Goal: Contribute content: Contribute content

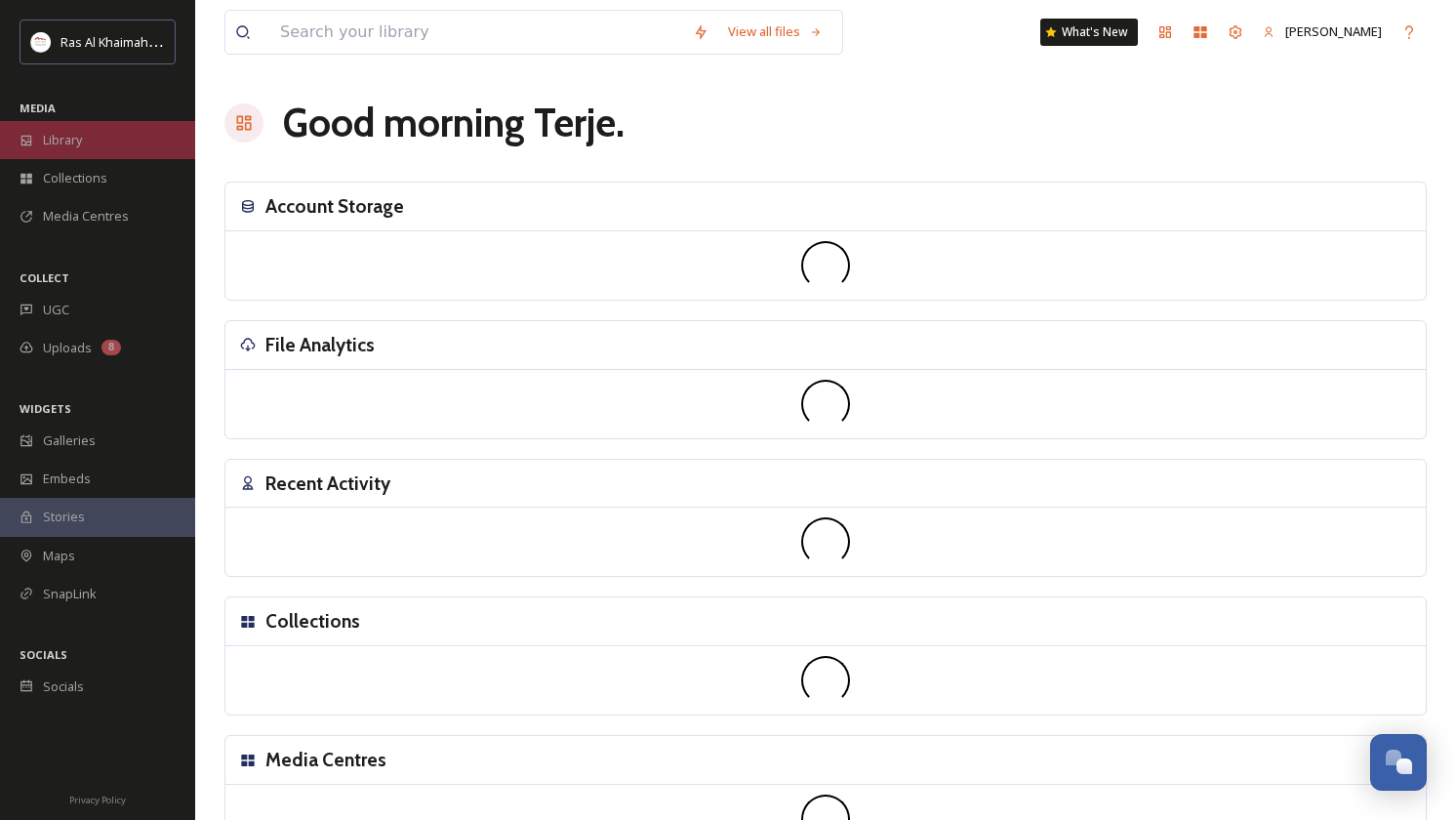
click at [73, 132] on span "Library" at bounding box center [62, 140] width 39 height 19
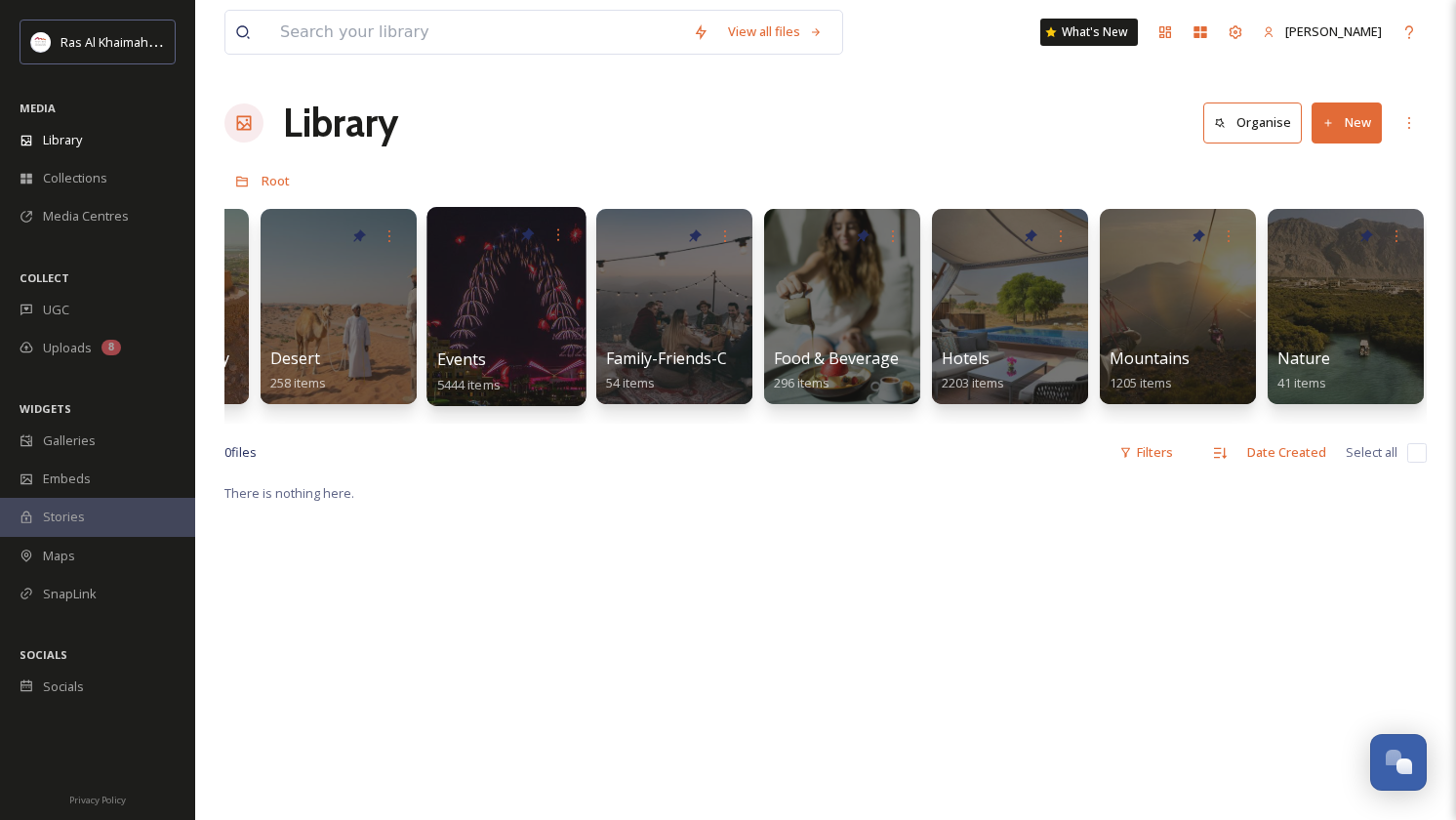
scroll to position [0, 488]
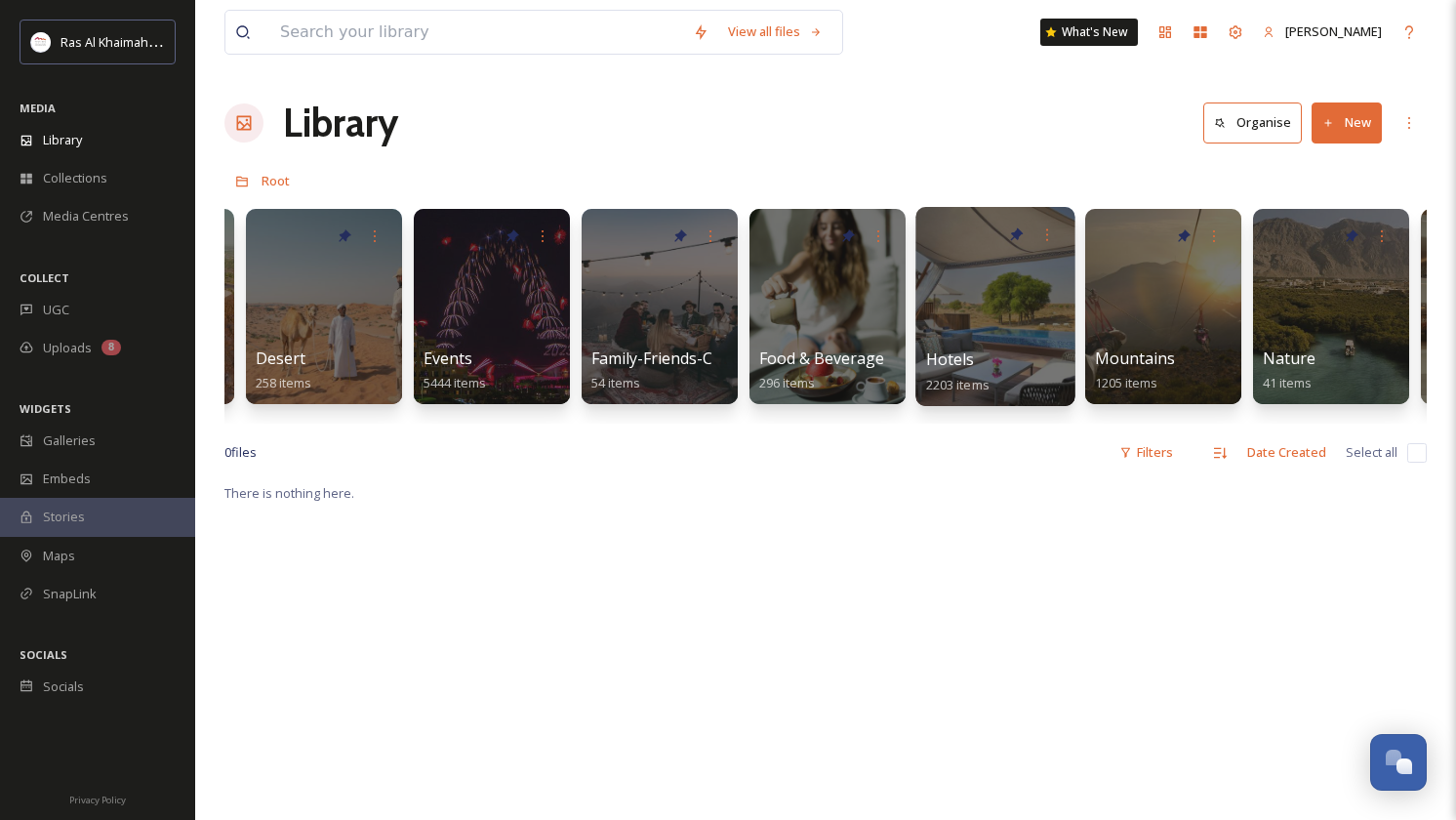
click at [1011, 289] on div at bounding box center [994, 306] width 159 height 200
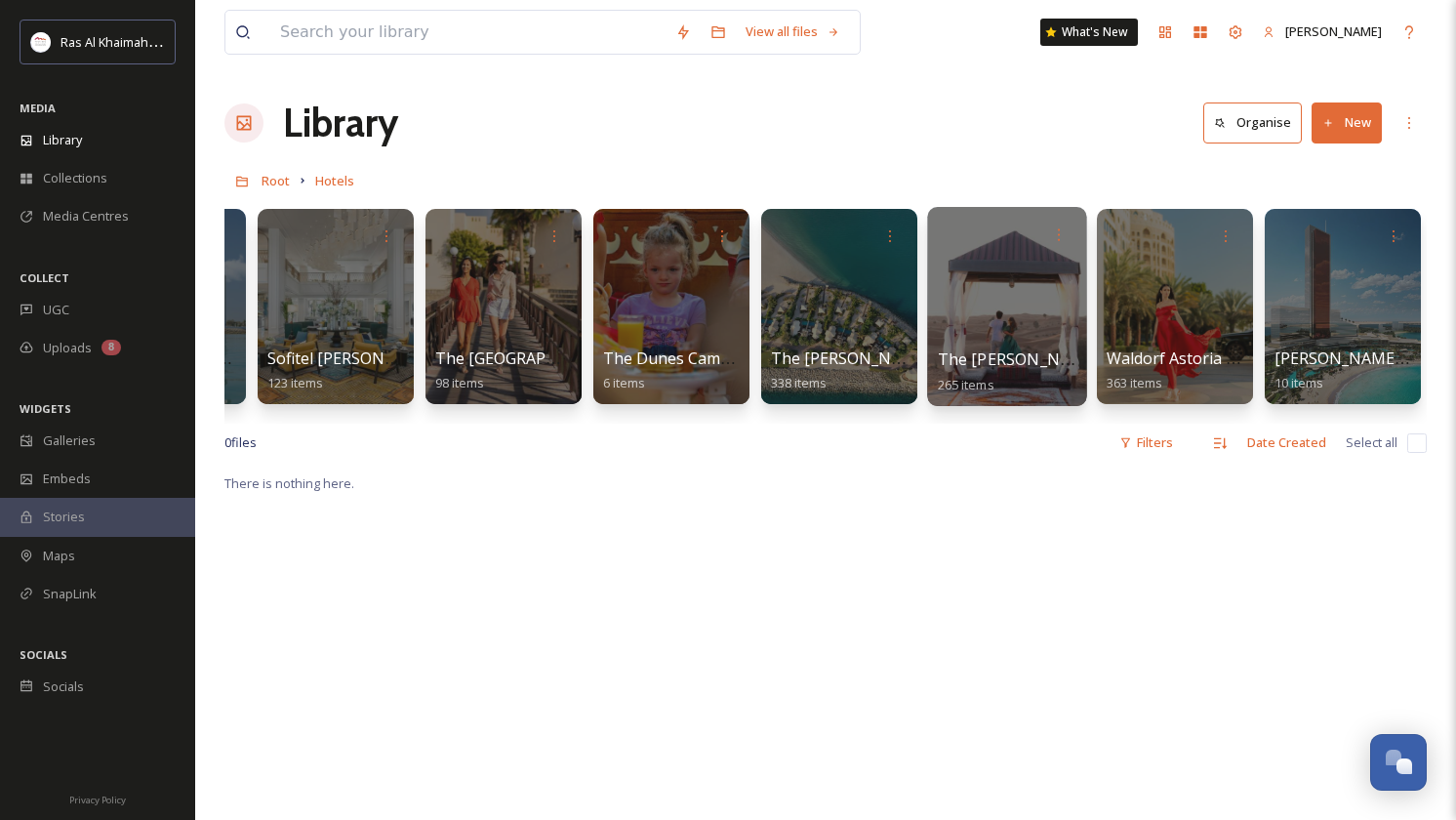
scroll to position [0, 2652]
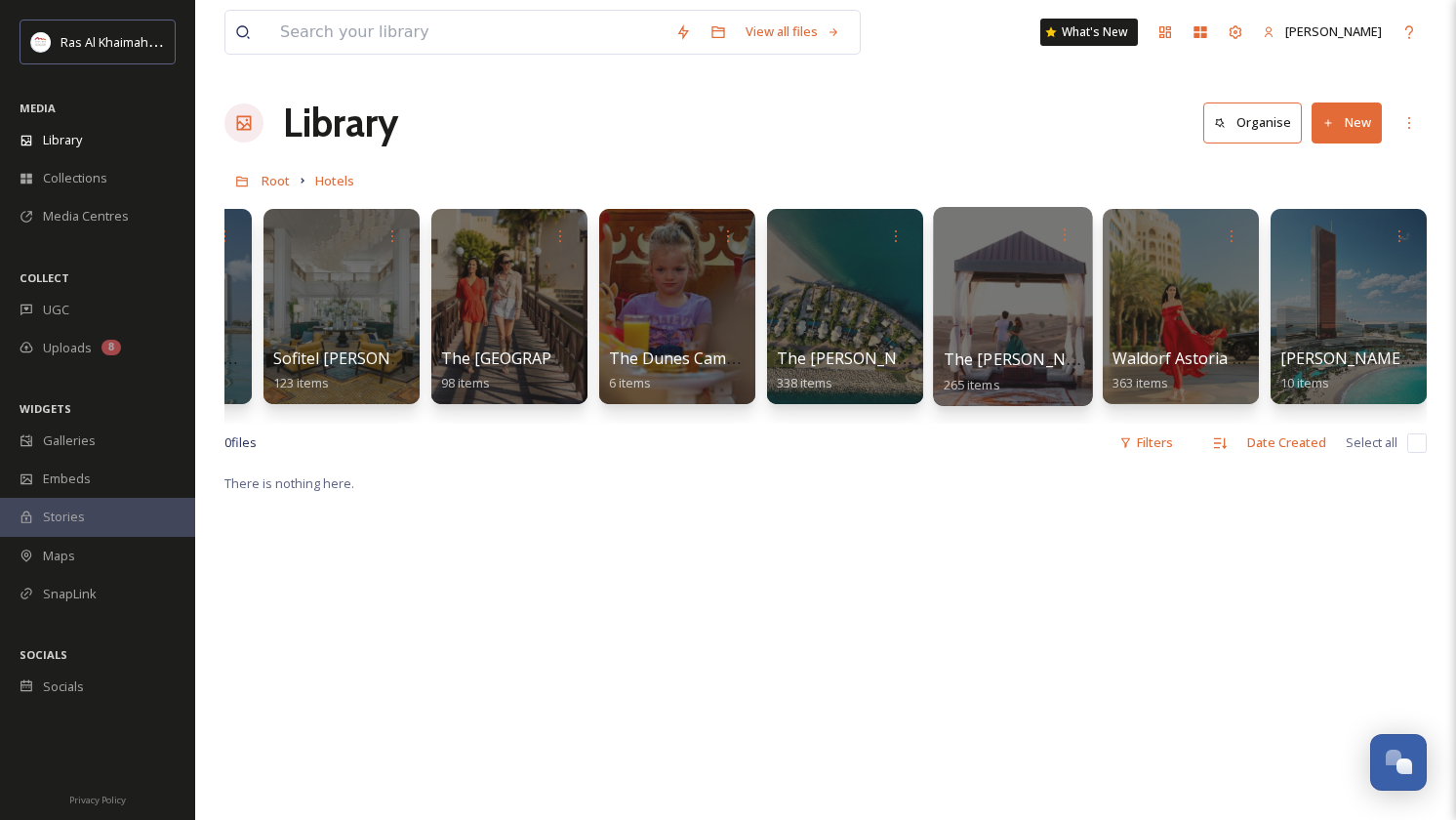
click at [1020, 296] on div at bounding box center [1012, 306] width 159 height 200
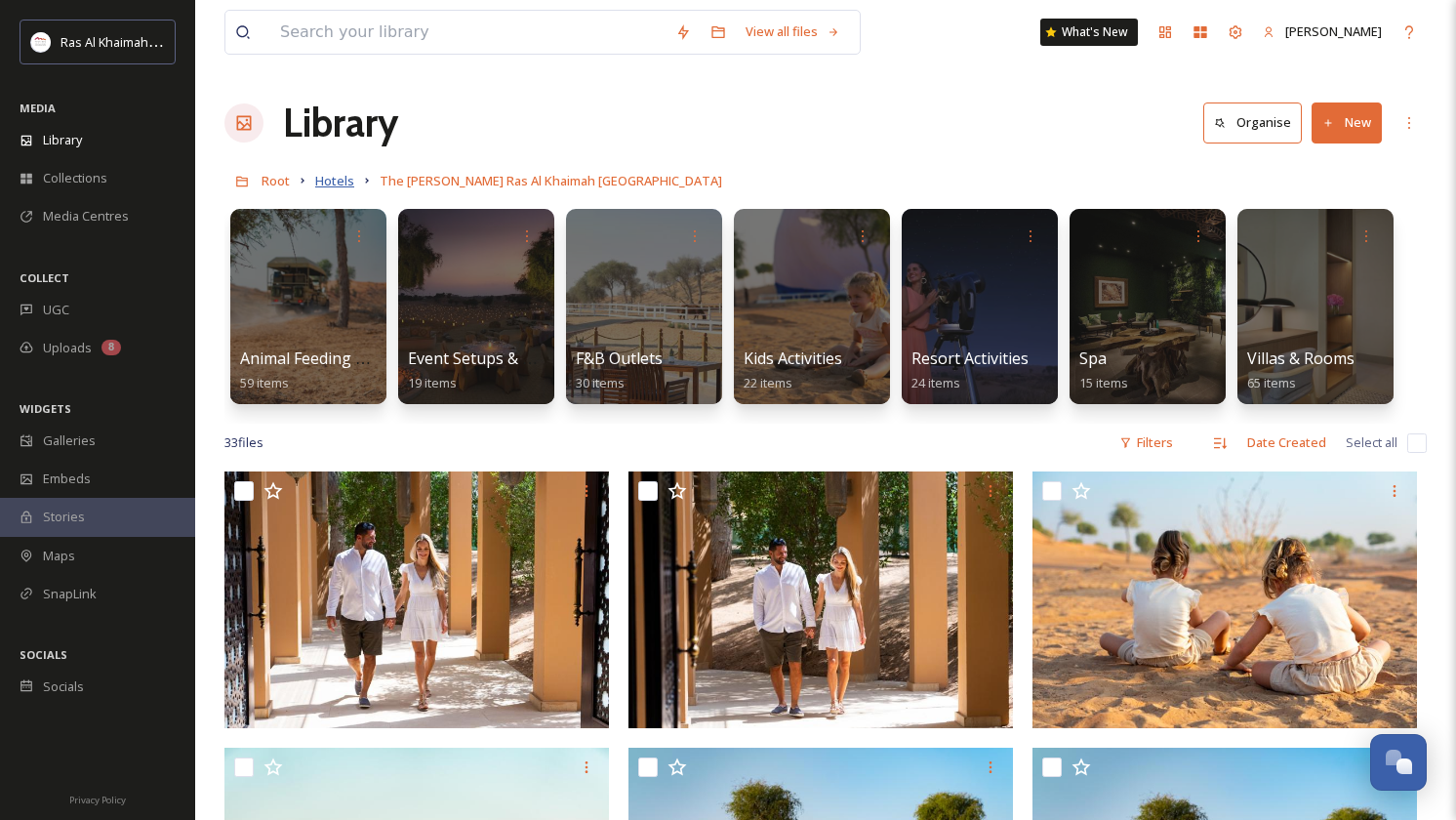
click at [340, 180] on span "Hotels" at bounding box center [334, 181] width 39 height 18
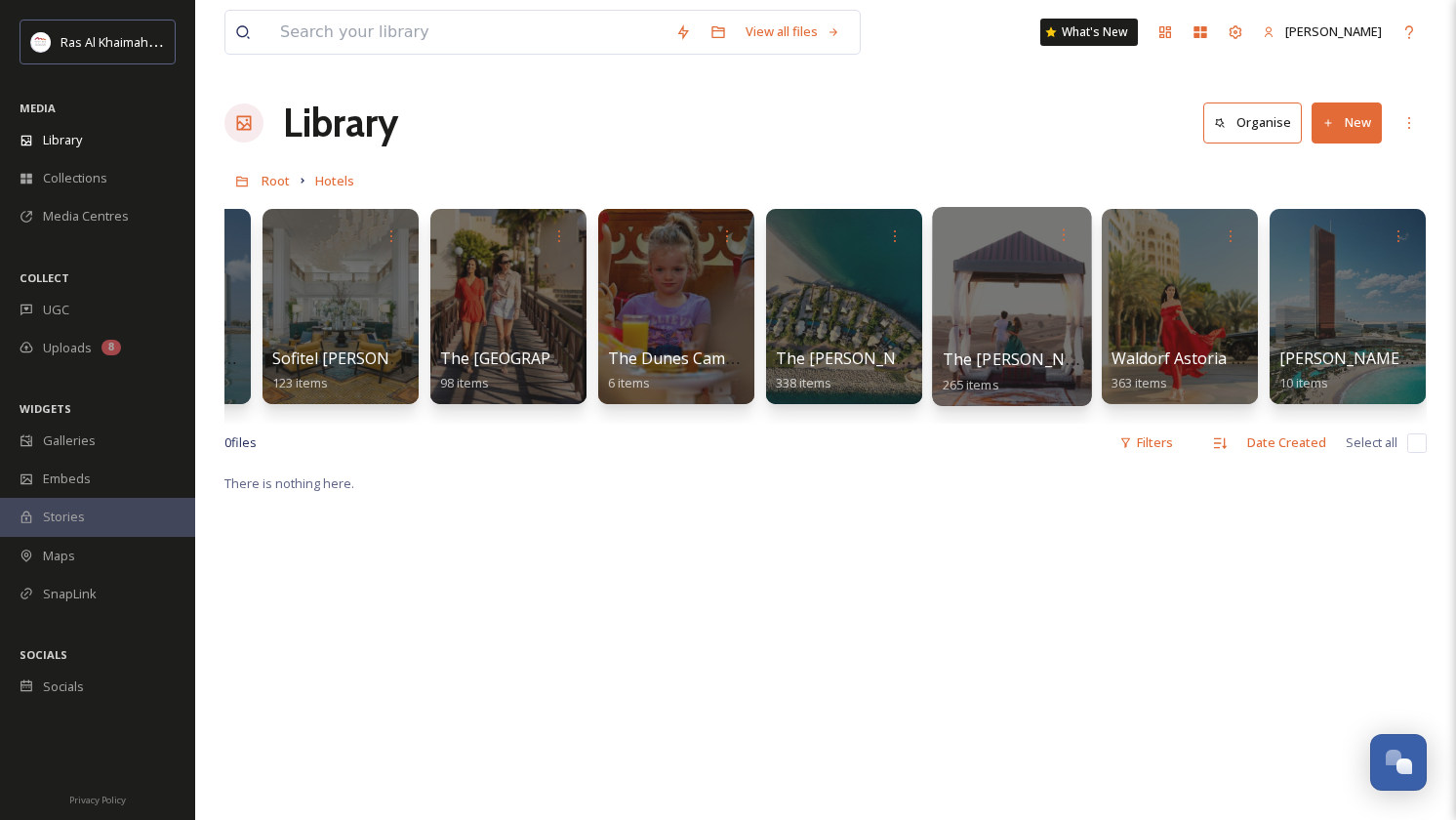
scroll to position [0, 2652]
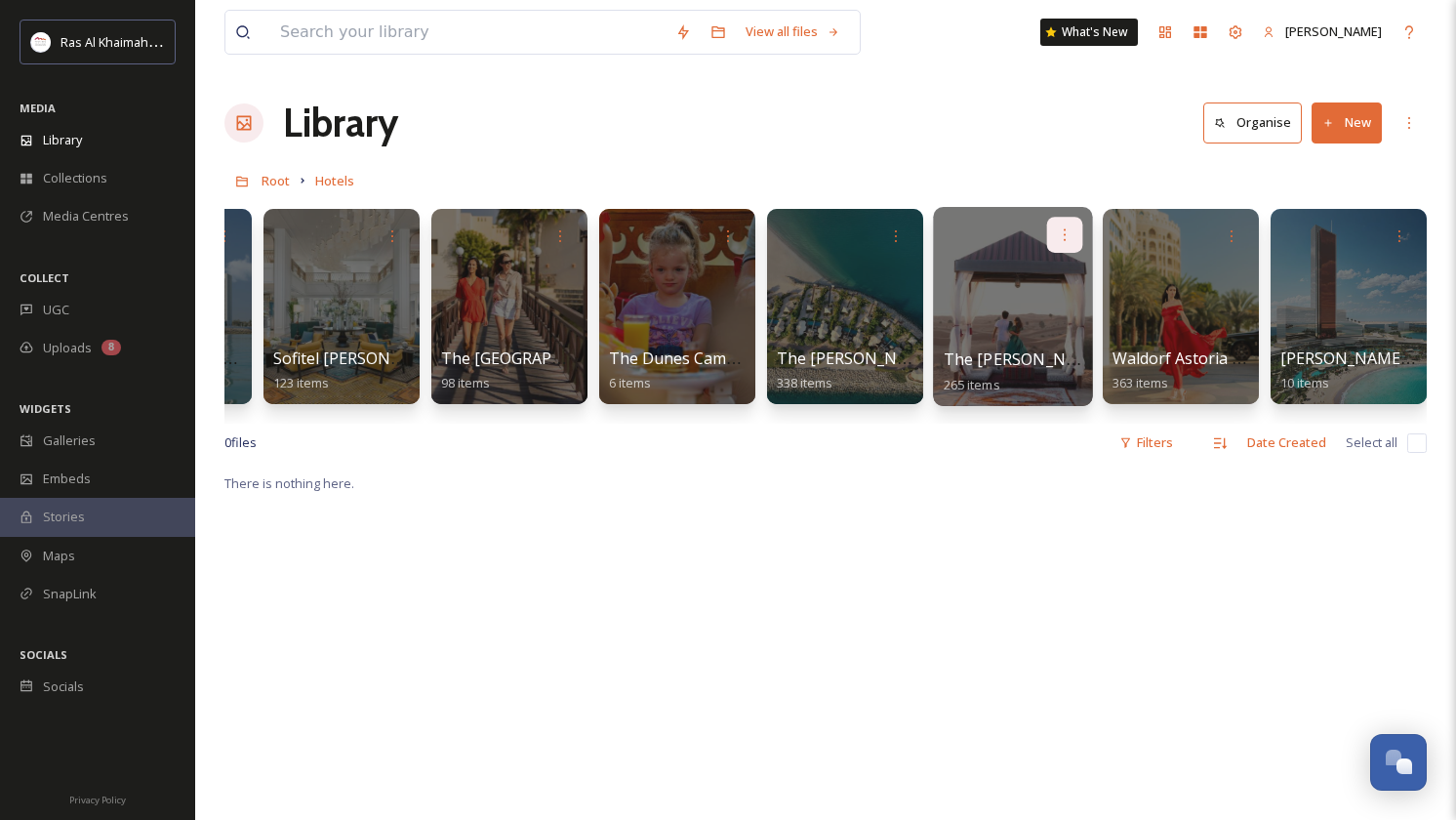
click at [1070, 236] on icon at bounding box center [1065, 234] width 16 height 16
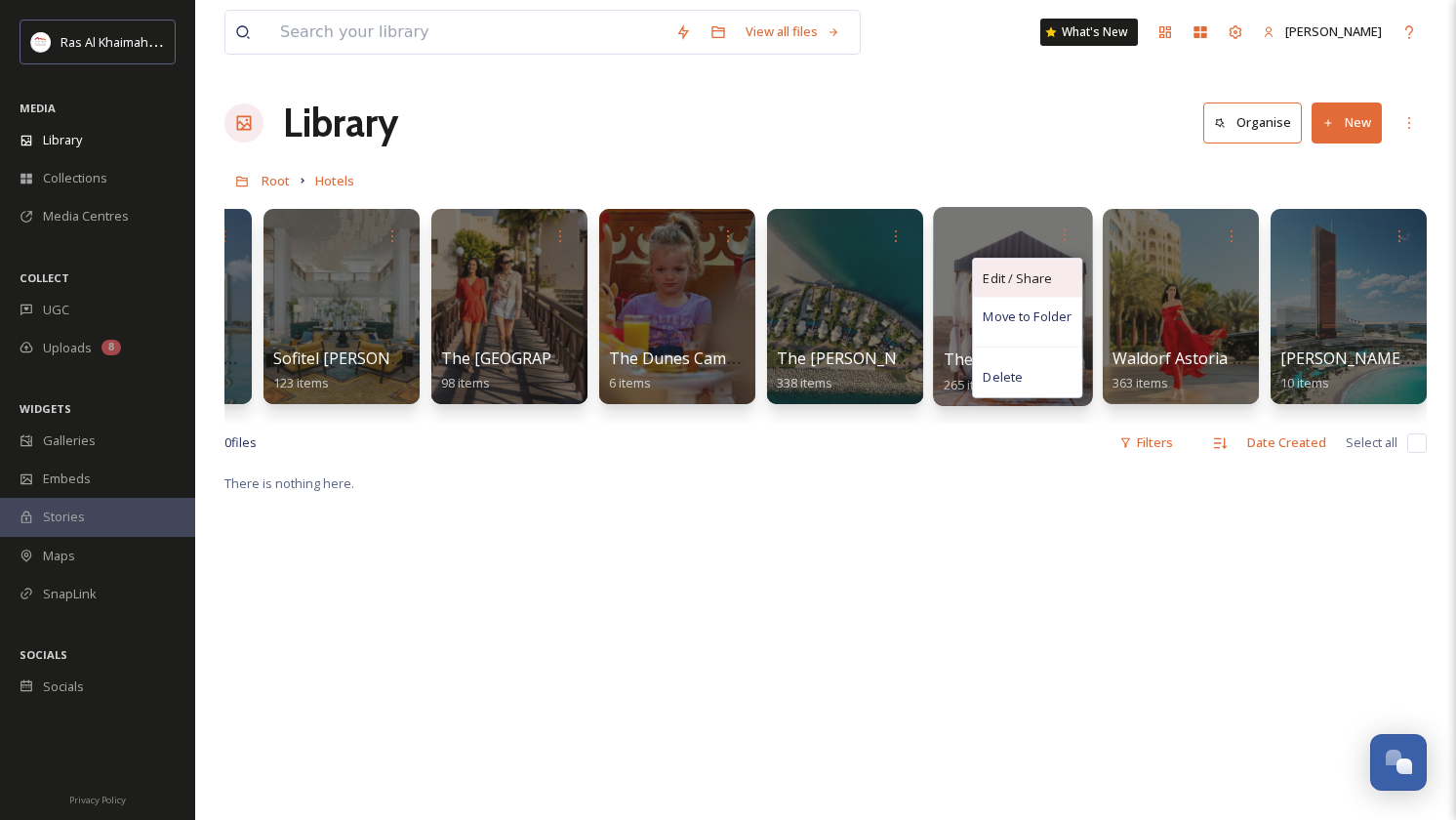
click at [1008, 294] on div "Edit / Share" at bounding box center [1026, 278] width 108 height 39
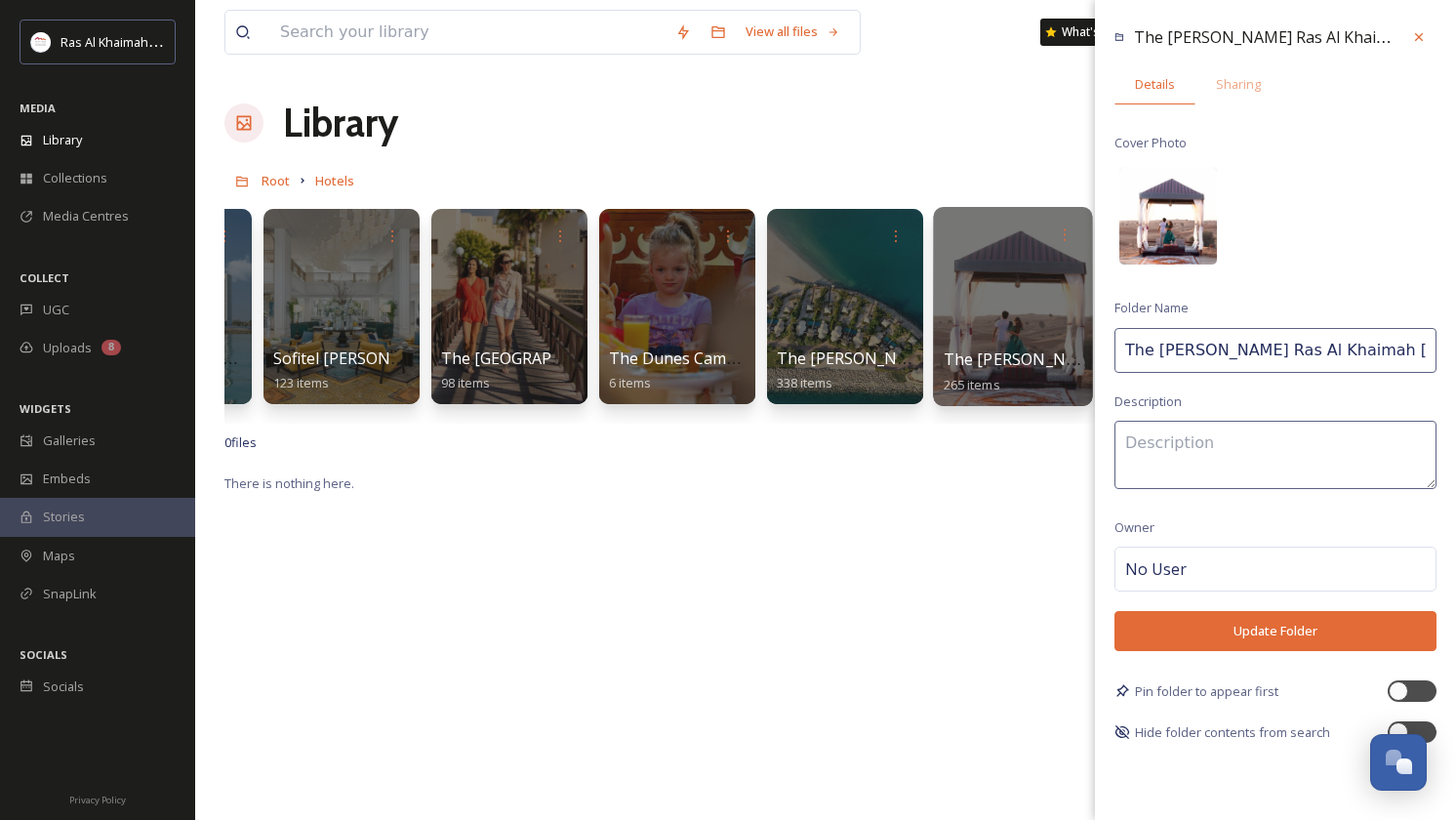
click at [1201, 176] on img at bounding box center [1168, 215] width 97 height 97
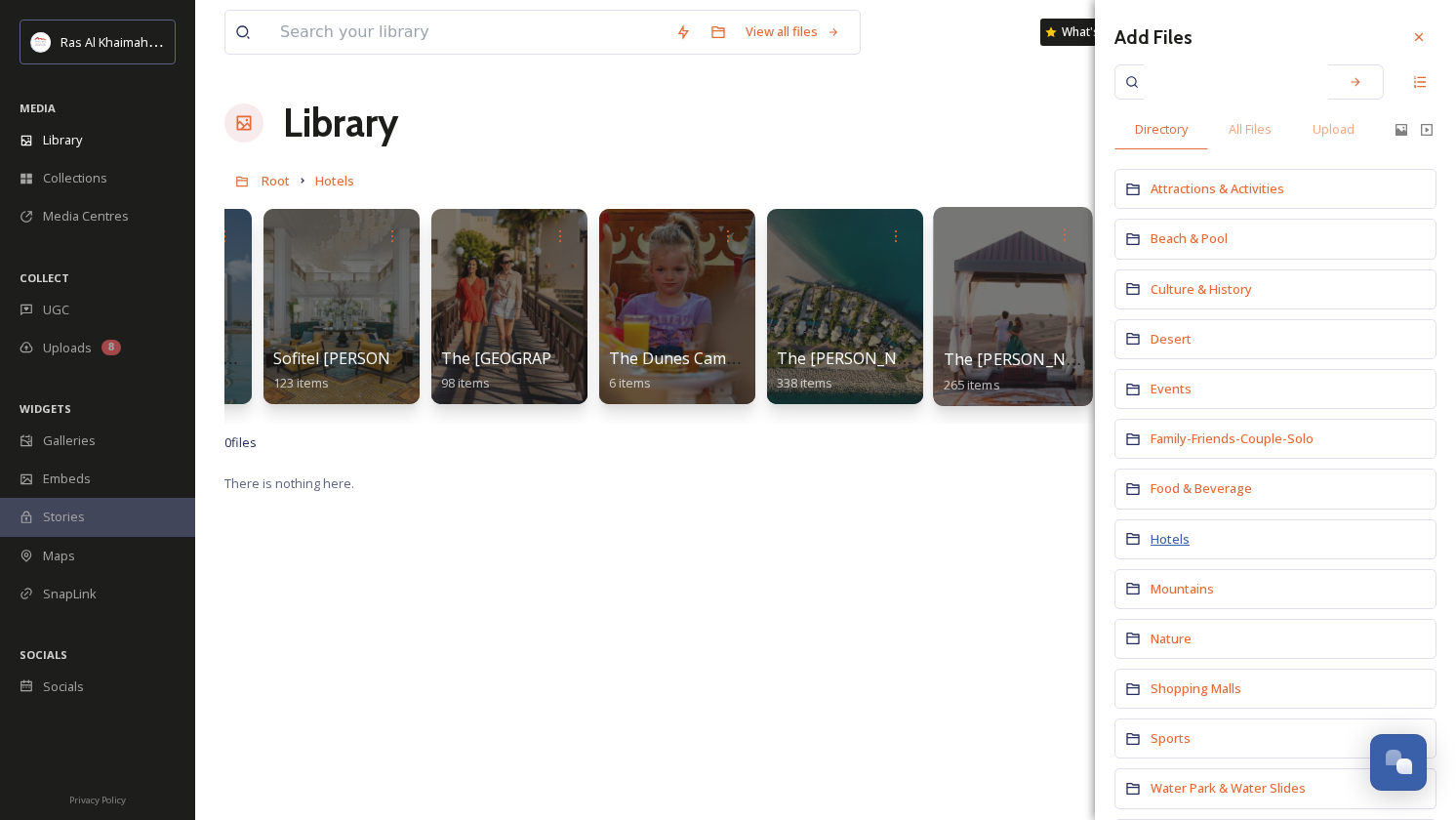
click at [1179, 539] on span "Hotels" at bounding box center [1169, 539] width 39 height 18
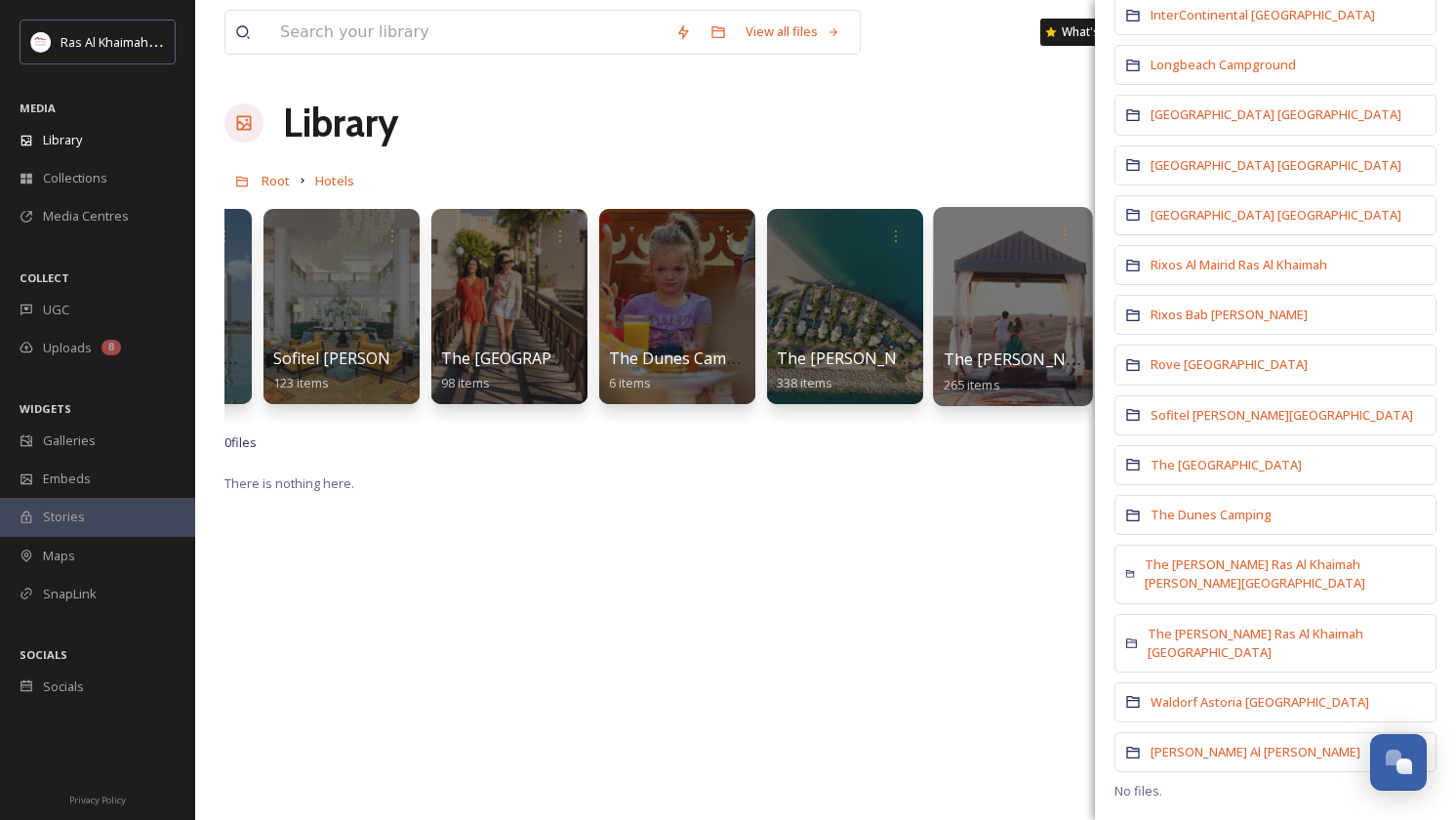
scroll to position [643, 0]
click at [1214, 632] on span "The [PERSON_NAME] Ras Al Khaimah [GEOGRAPHIC_DATA]" at bounding box center [1255, 642] width 215 height 36
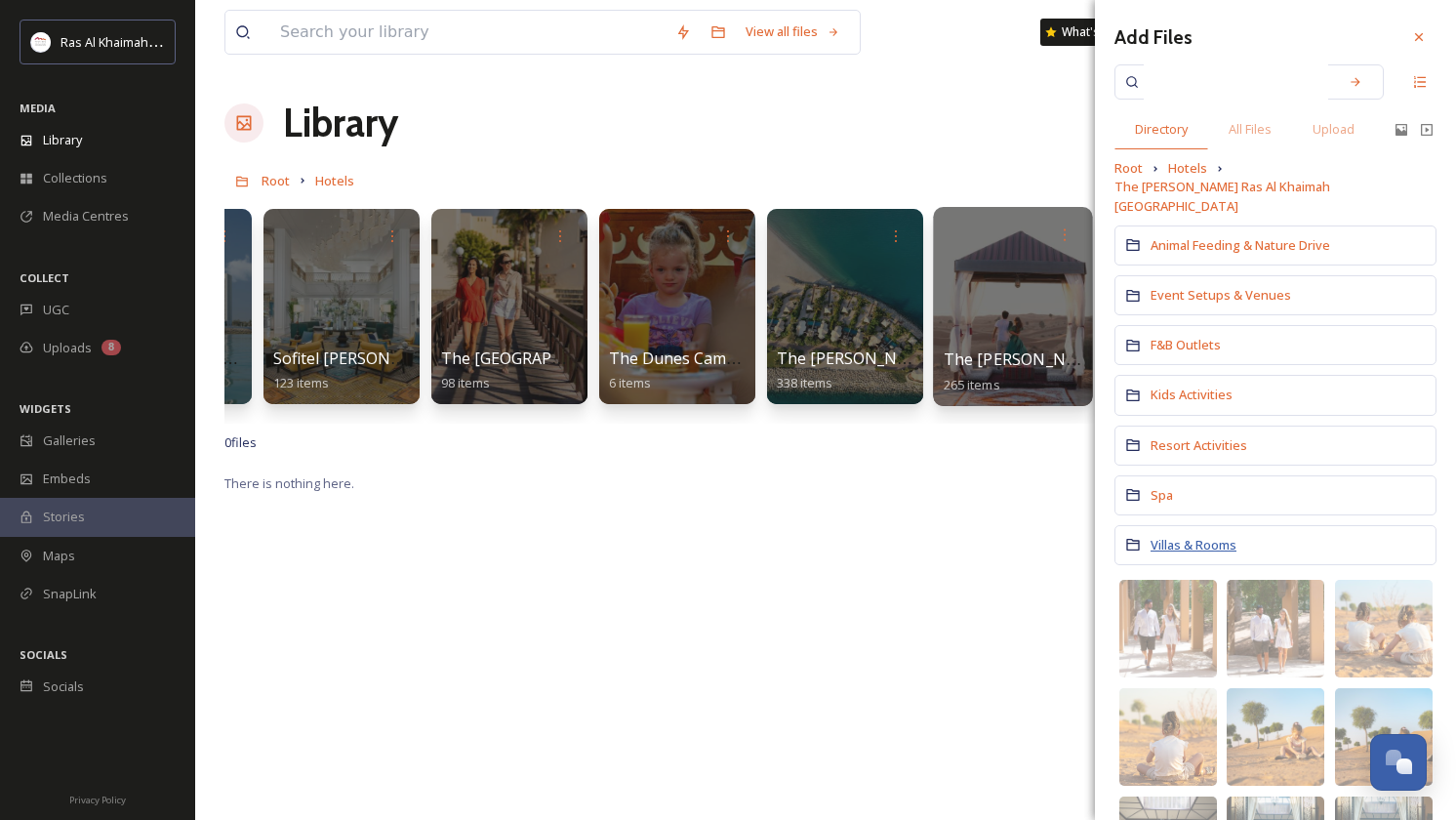
click at [1198, 536] on span "Villas & Rooms" at bounding box center [1193, 545] width 86 height 18
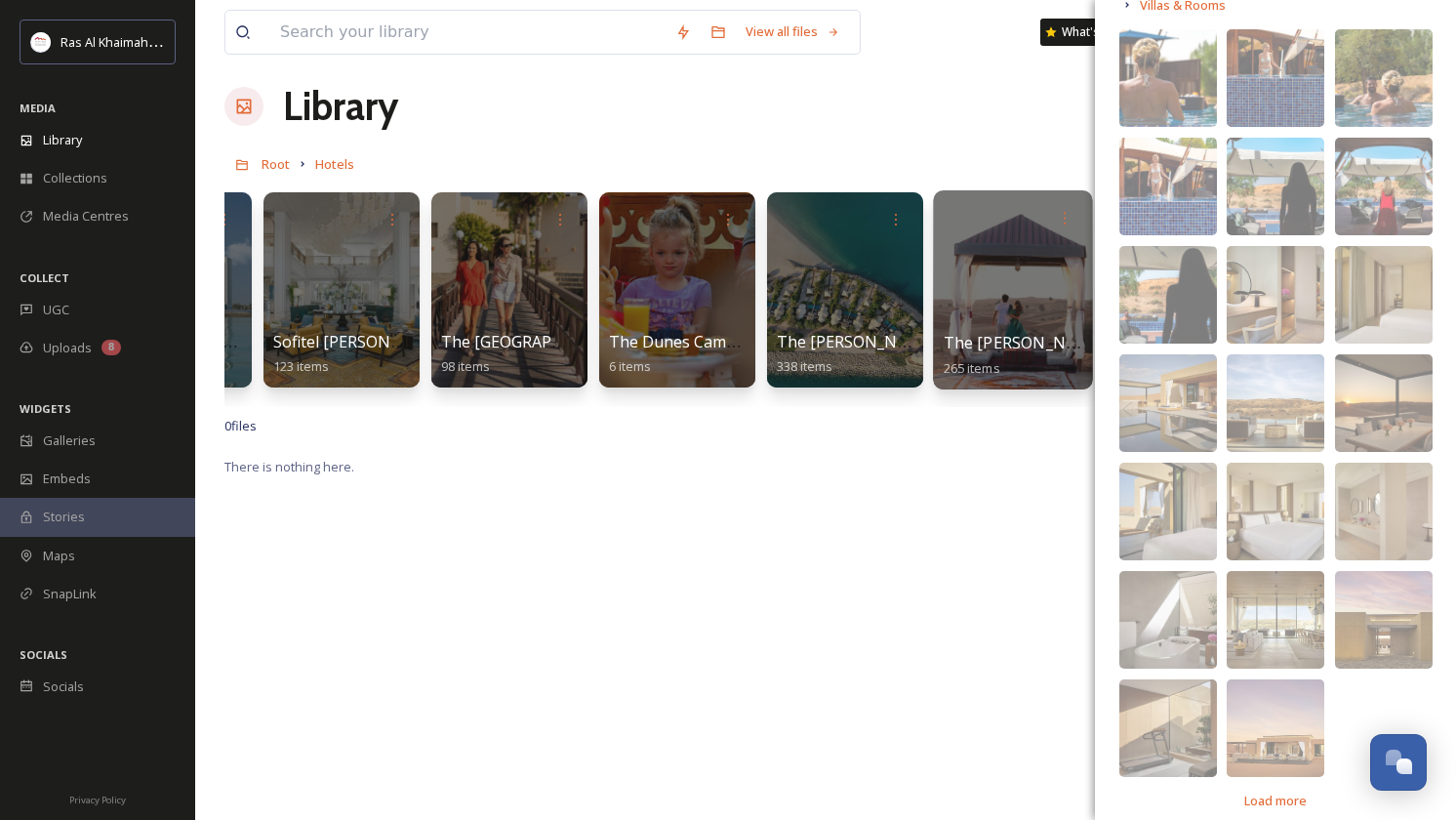
scroll to position [18, 0]
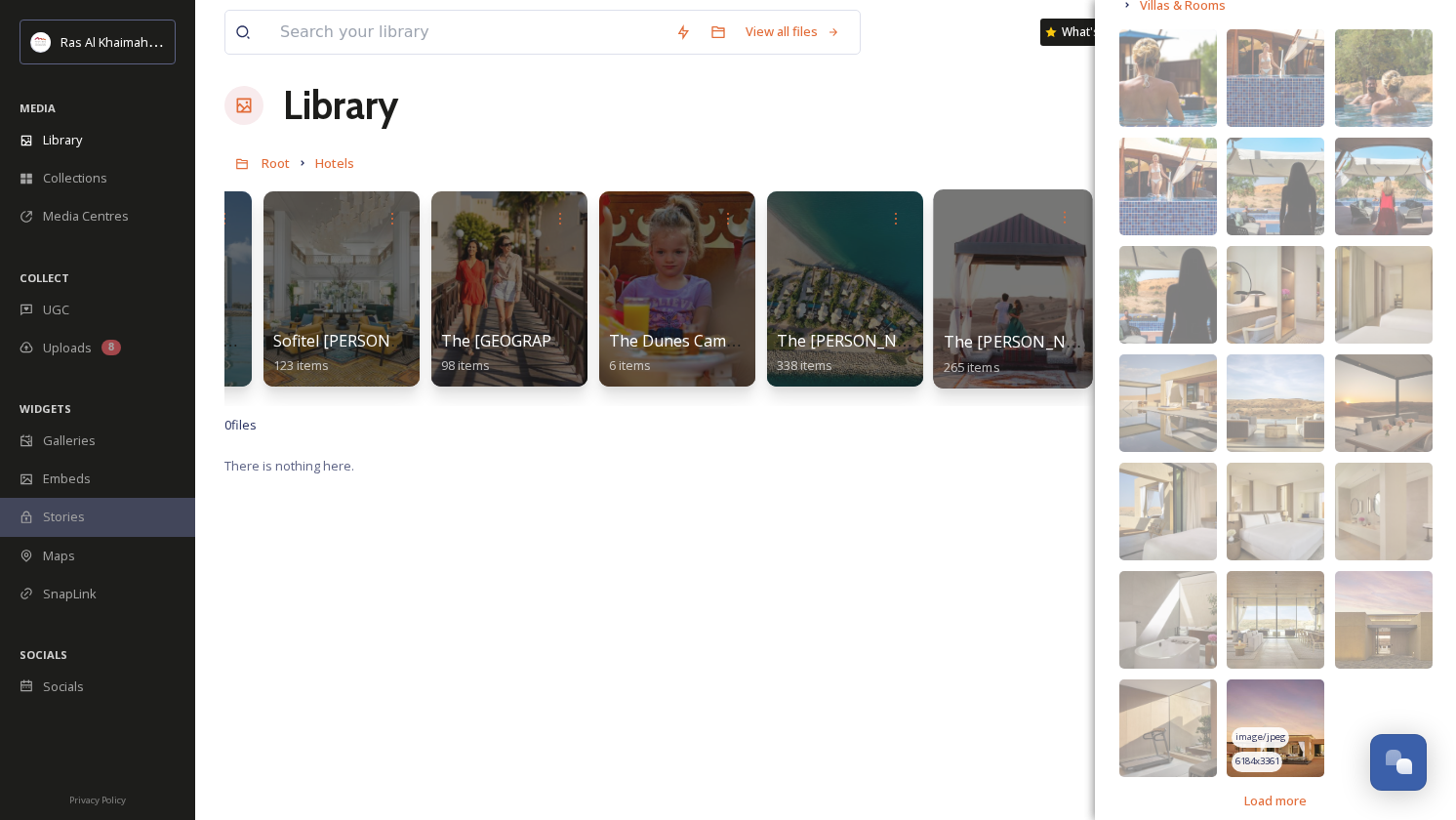
click at [1295, 685] on img at bounding box center [1275, 728] width 97 height 97
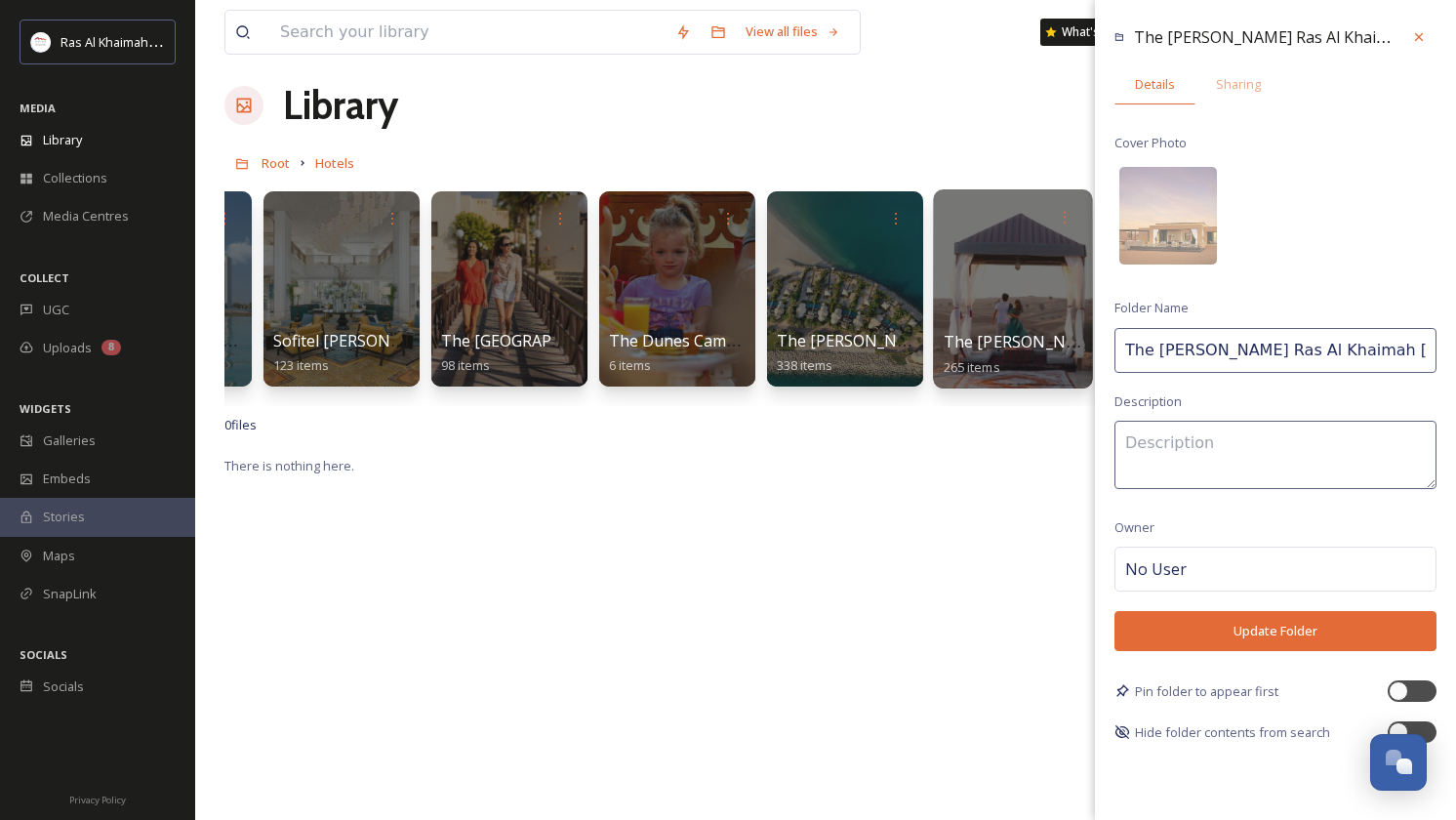
click at [1313, 624] on button "Update Folder" at bounding box center [1275, 630] width 322 height 40
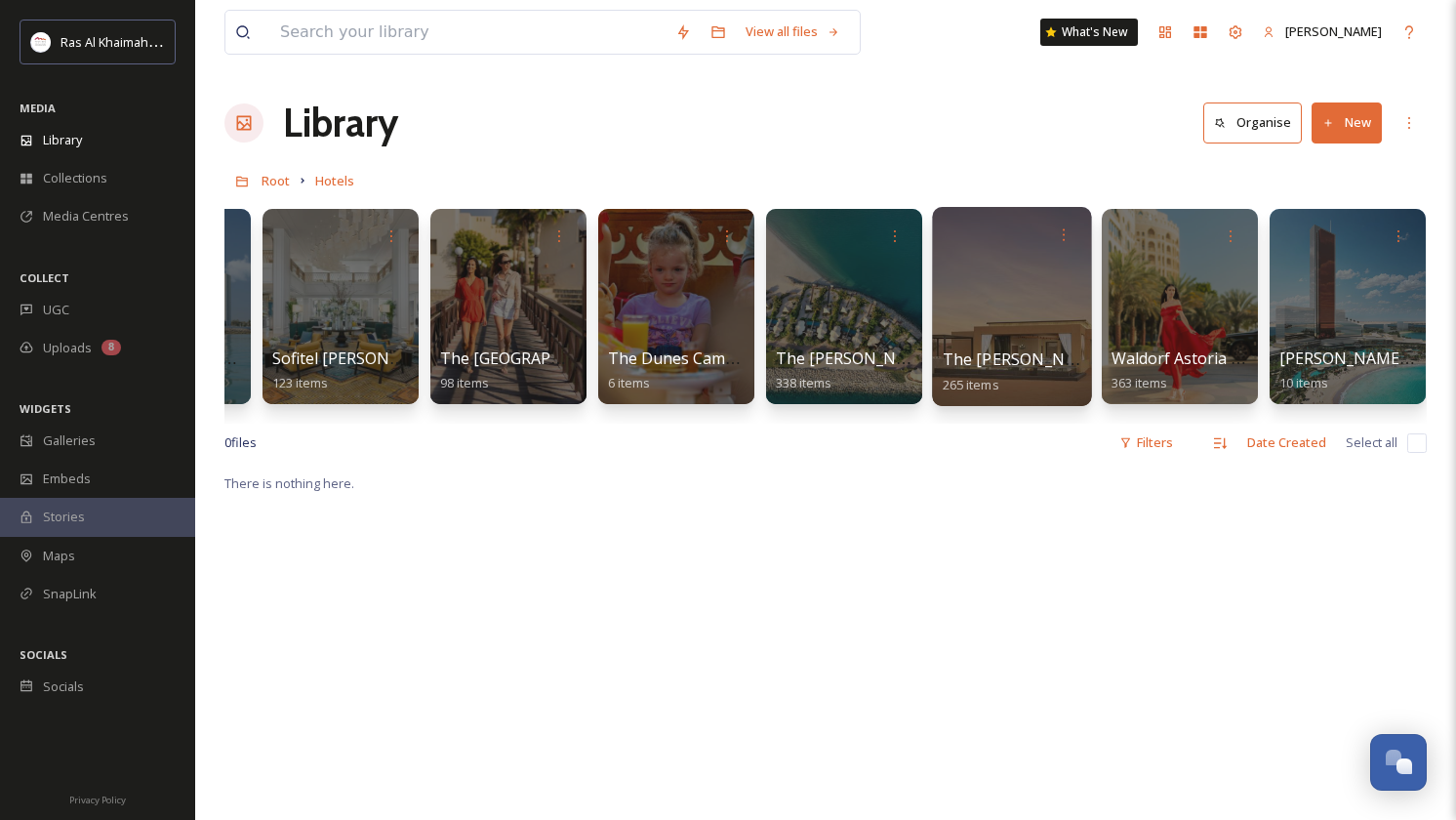
scroll to position [0, 2652]
click at [1025, 306] on div at bounding box center [1012, 306] width 159 height 200
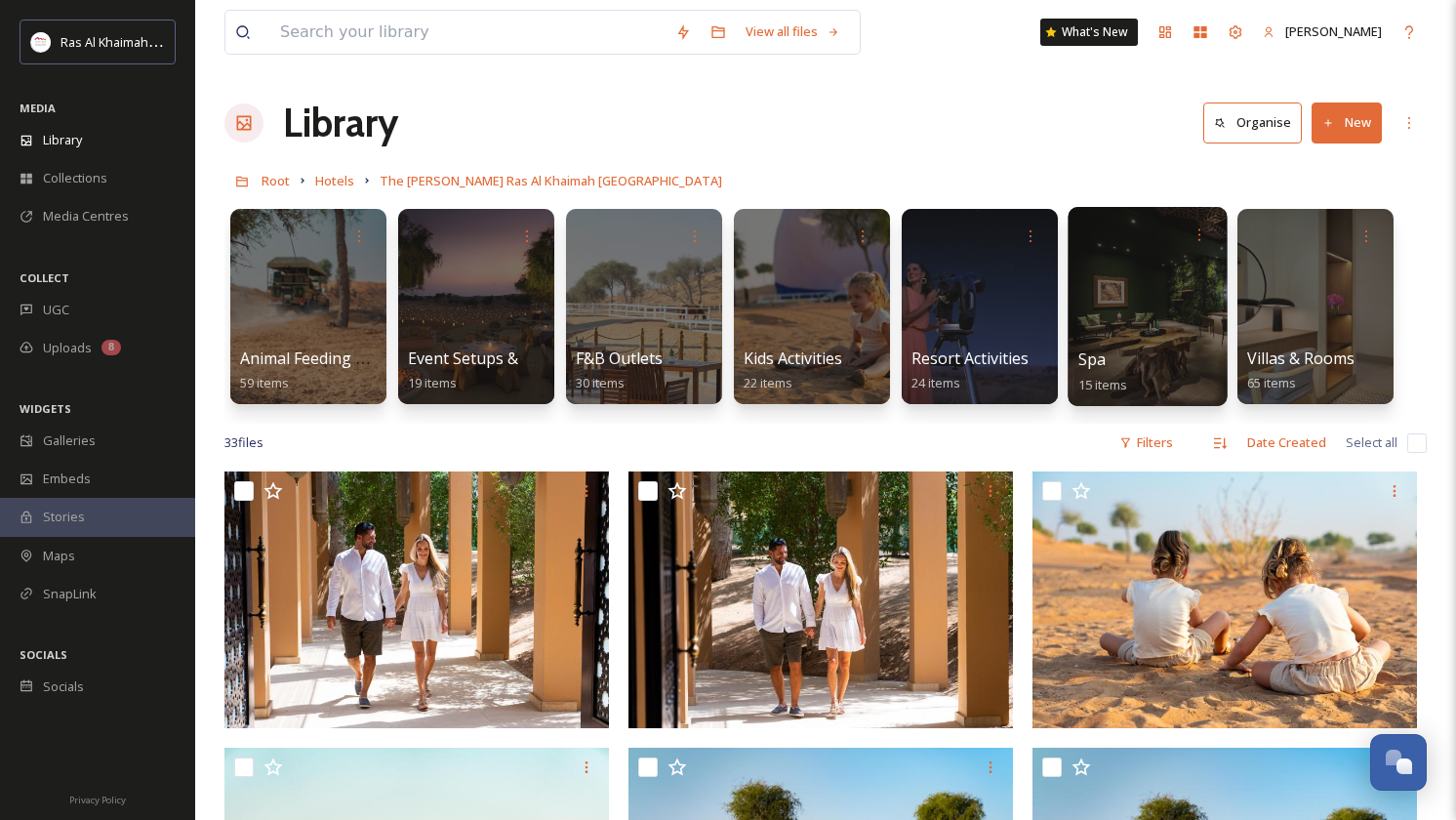
click at [1085, 306] on div at bounding box center [1146, 306] width 159 height 200
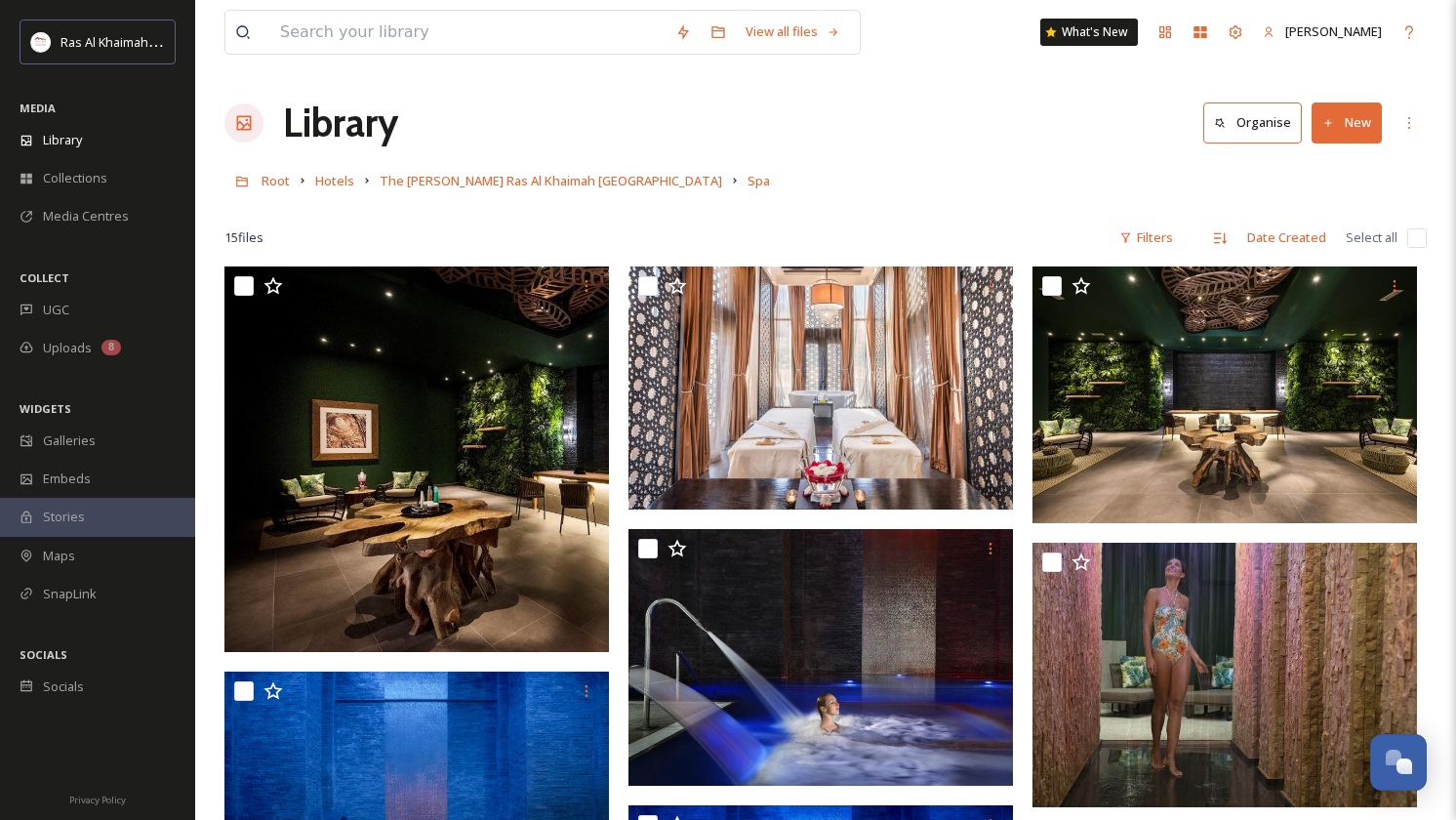
click at [1345, 128] on button "New" at bounding box center [1346, 122] width 70 height 40
click at [1329, 164] on span "File Upload" at bounding box center [1337, 168] width 65 height 19
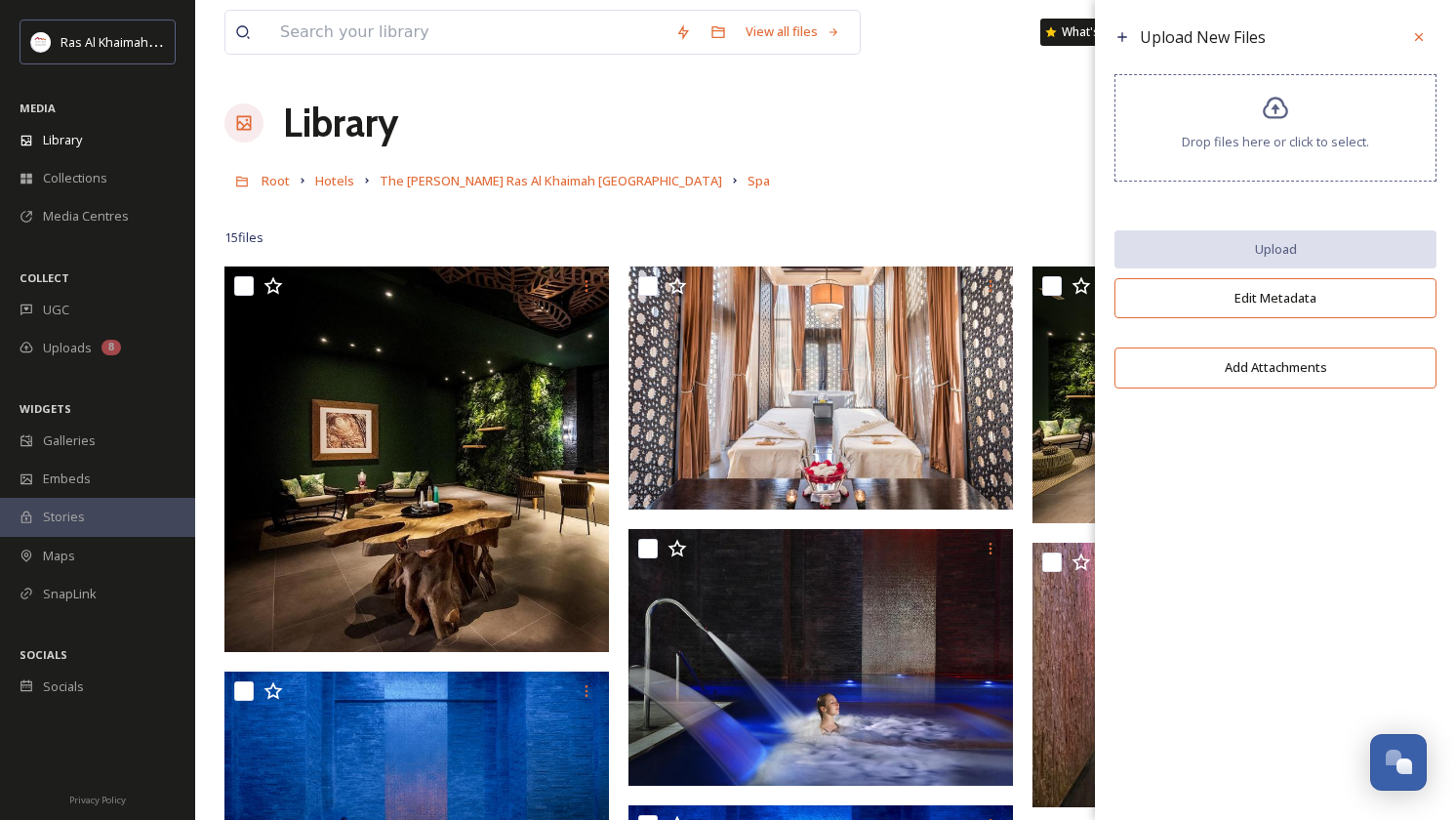
click at [1289, 166] on div "Drop files here or click to select." at bounding box center [1275, 128] width 322 height 107
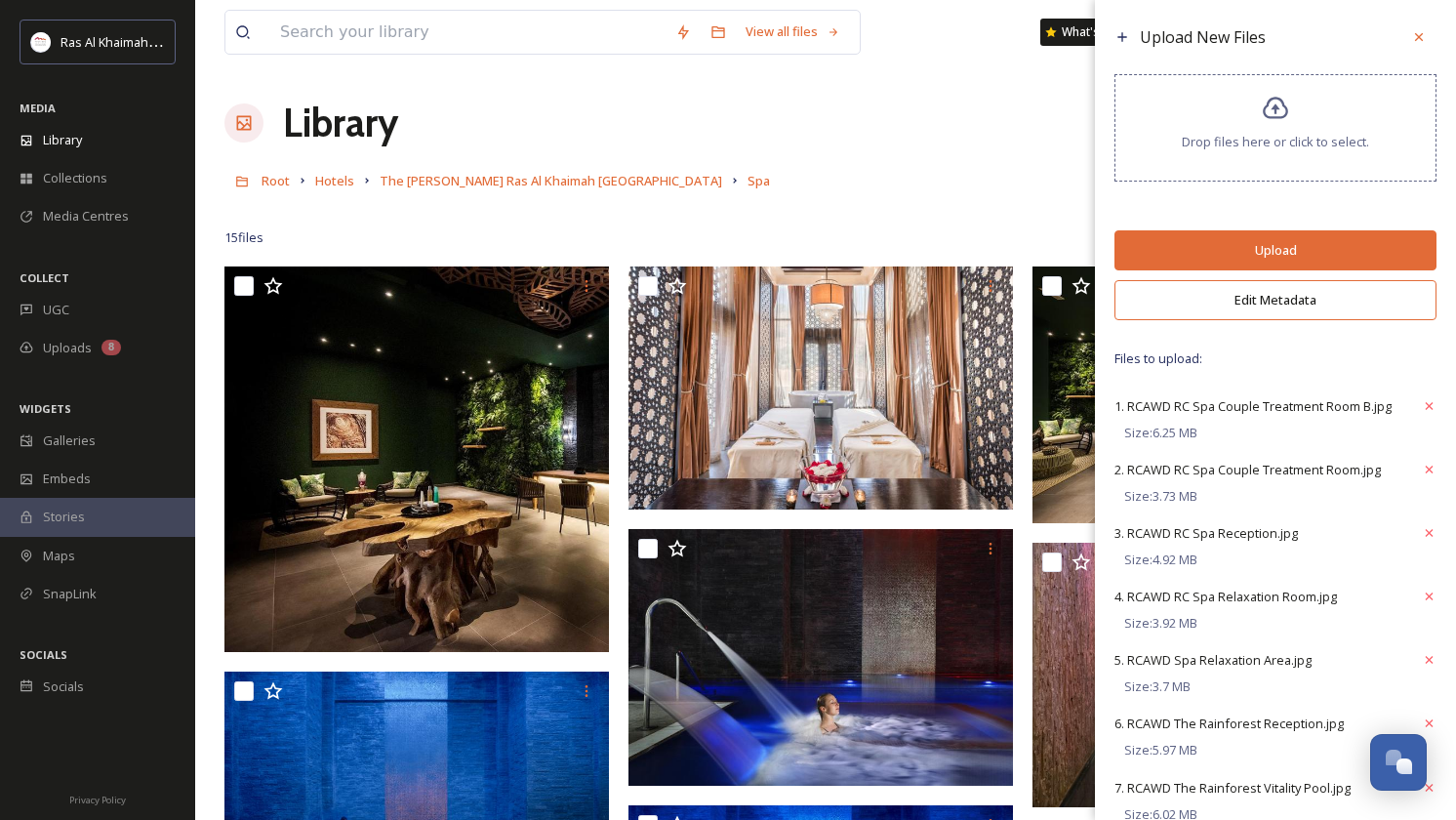
click at [1324, 316] on button "Edit Metadata" at bounding box center [1275, 300] width 322 height 40
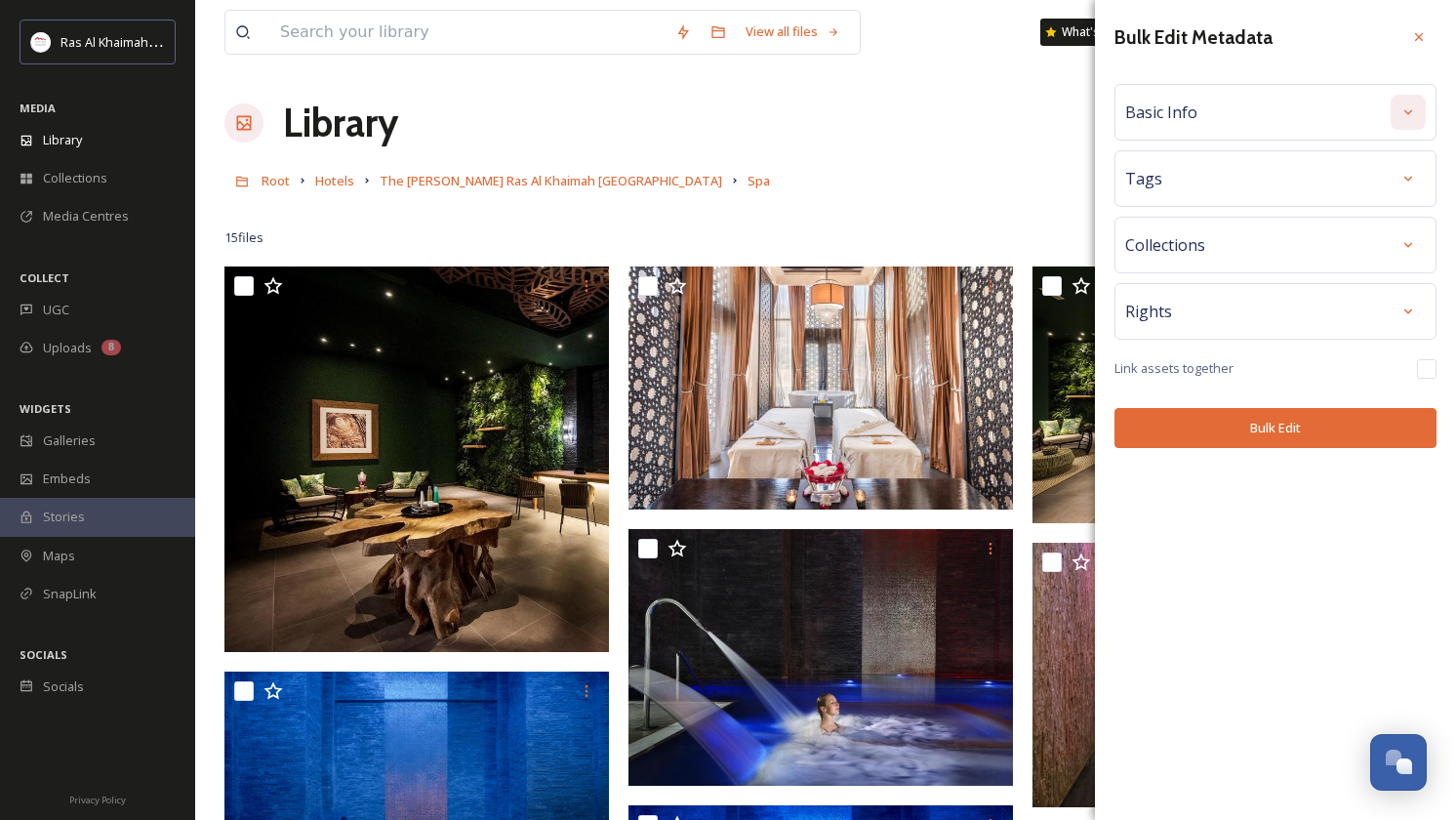
click at [1415, 119] on div at bounding box center [1407, 111] width 35 height 35
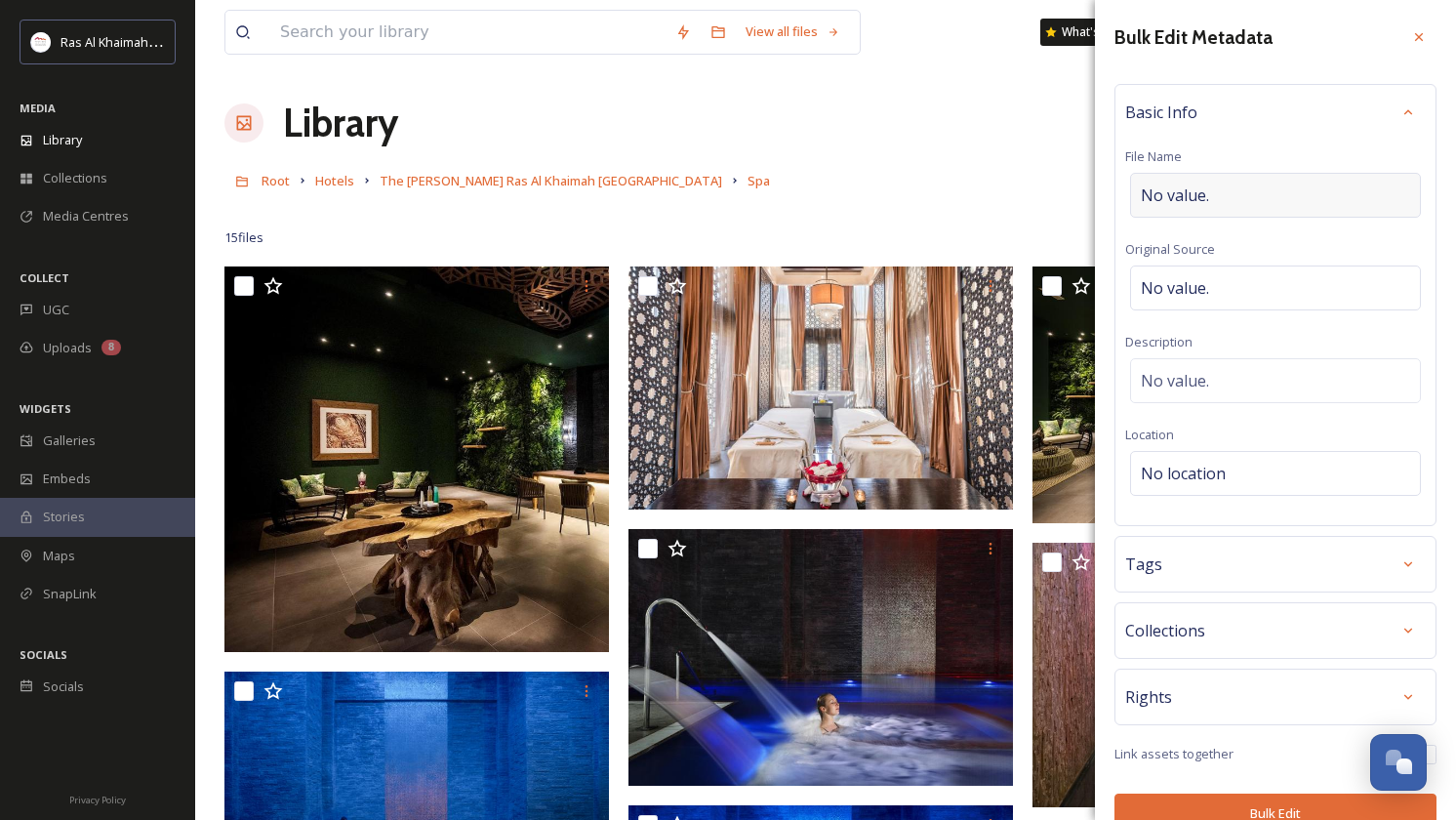
click at [1330, 201] on div "No value." at bounding box center [1274, 195] width 291 height 45
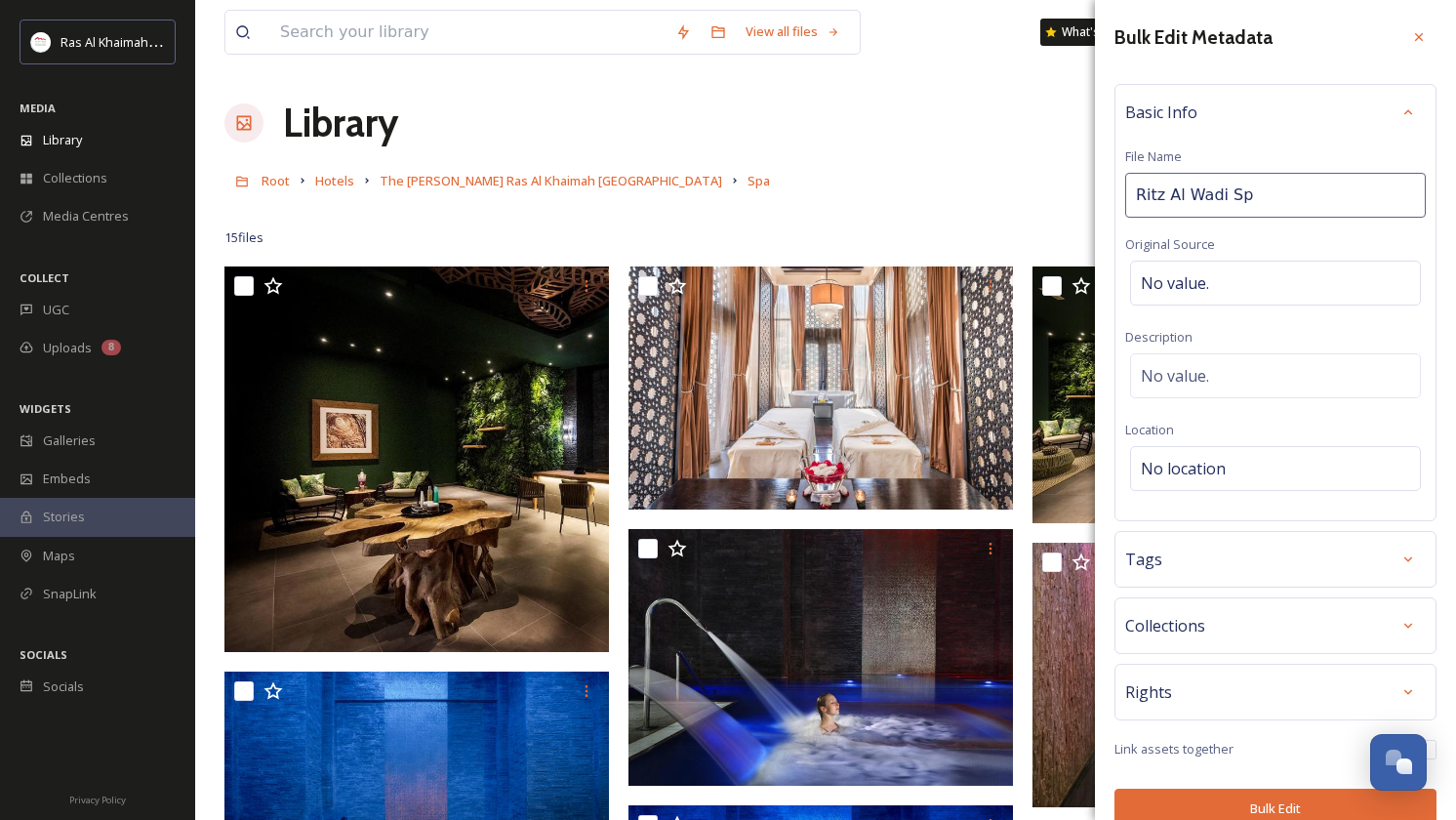
type input "Ritz Al Wadi Spa"
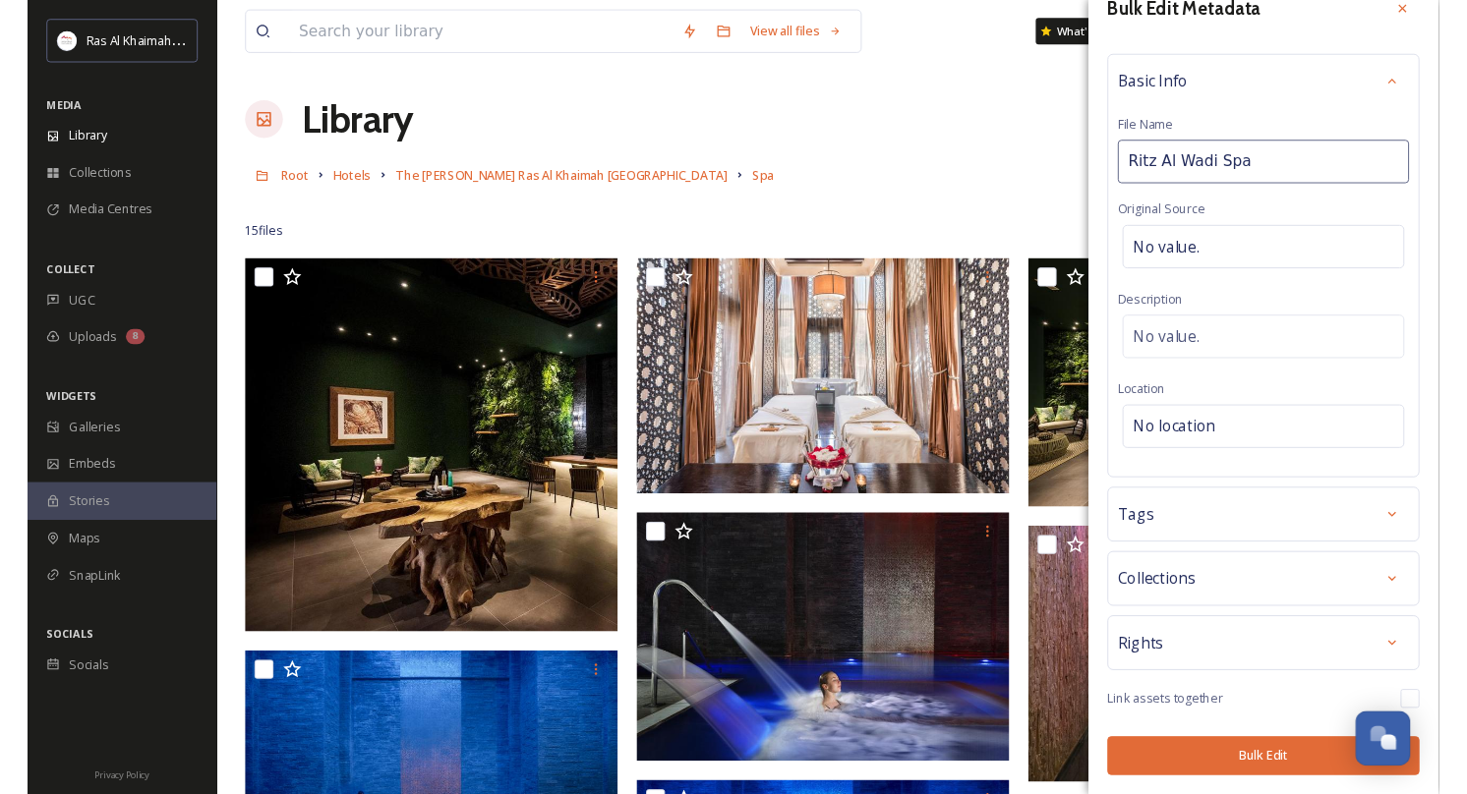
scroll to position [27, 0]
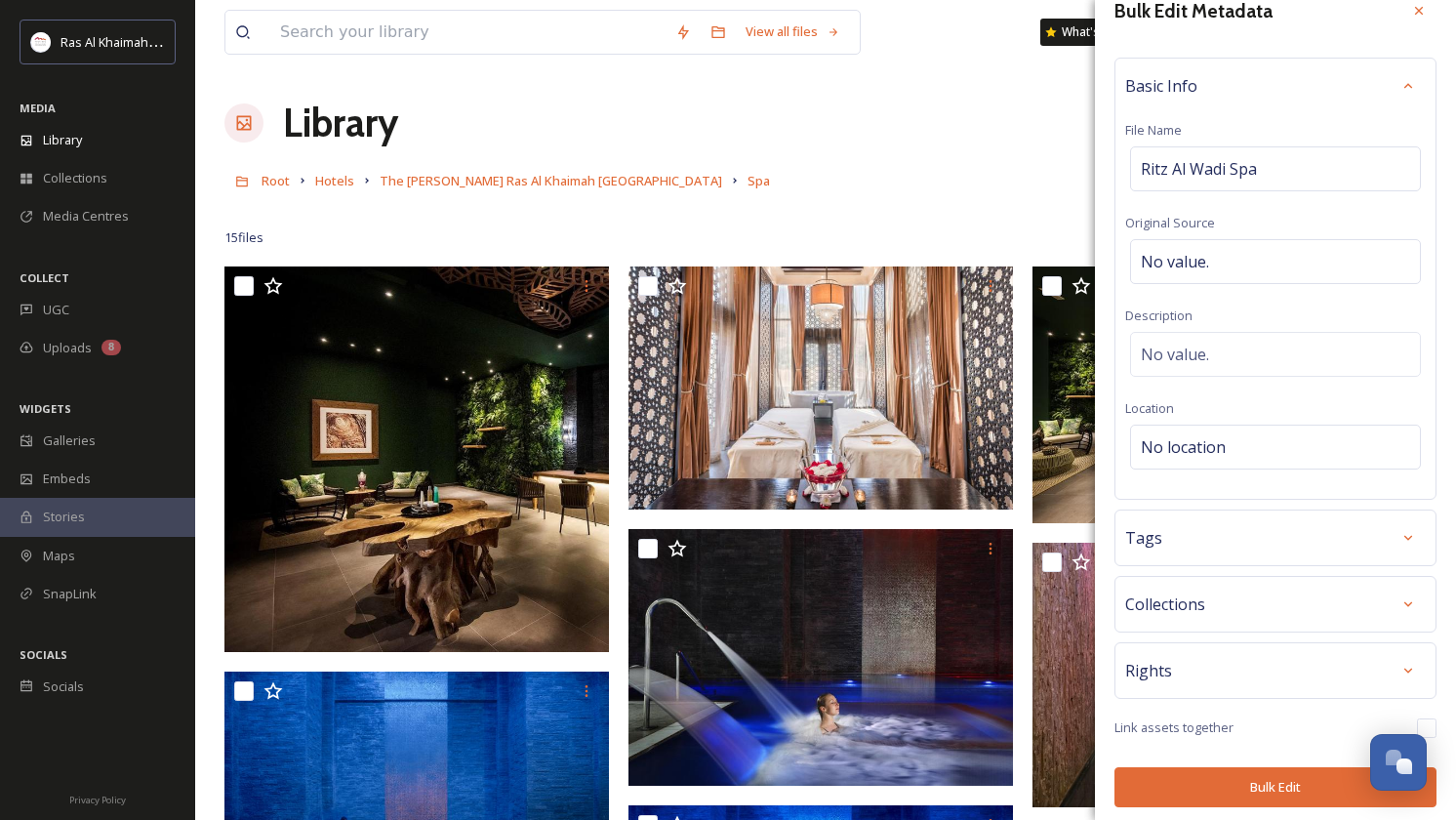
click at [1287, 775] on button "Bulk Edit" at bounding box center [1275, 787] width 322 height 40
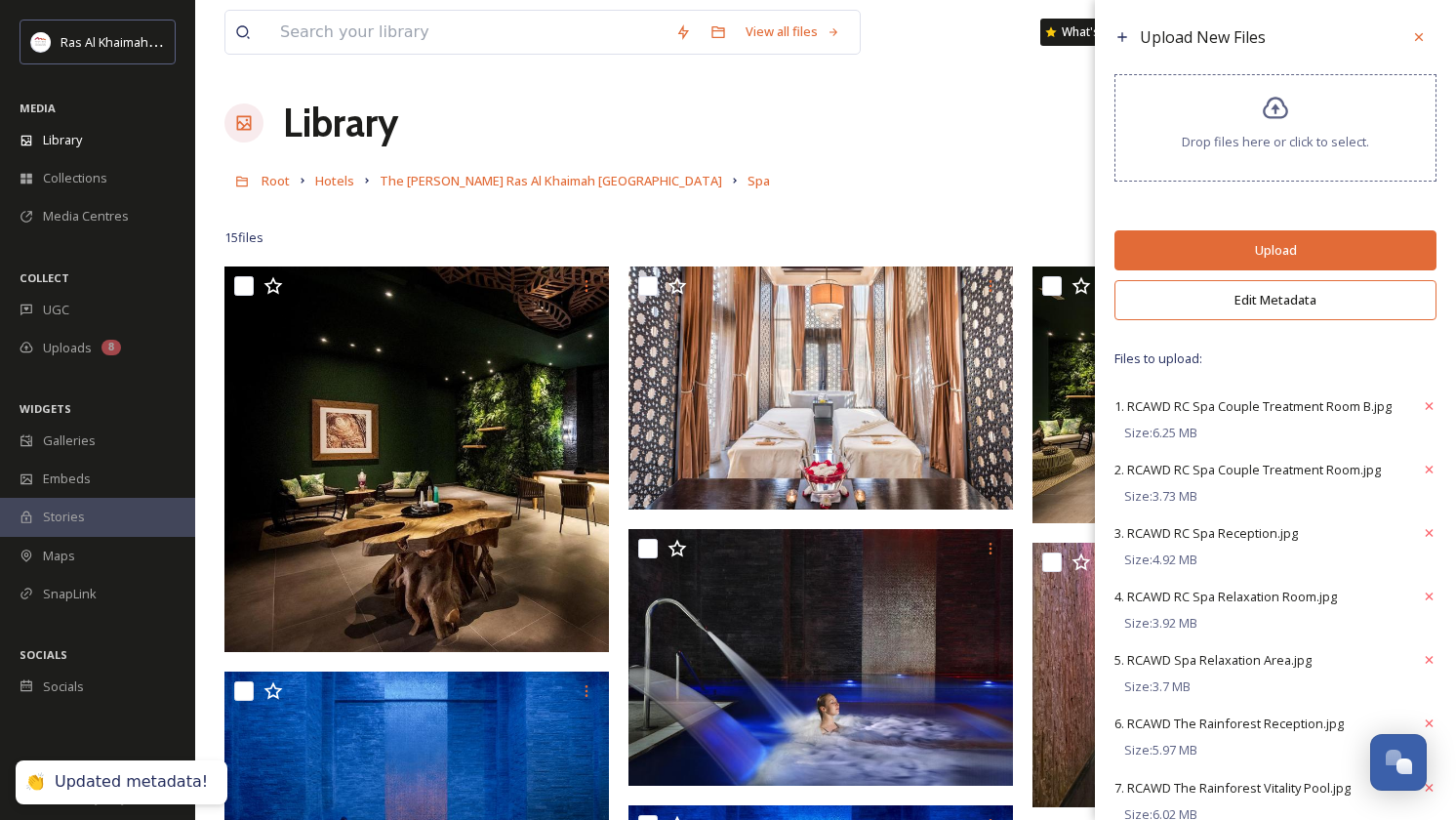
click at [1294, 264] on button "Upload" at bounding box center [1275, 250] width 322 height 40
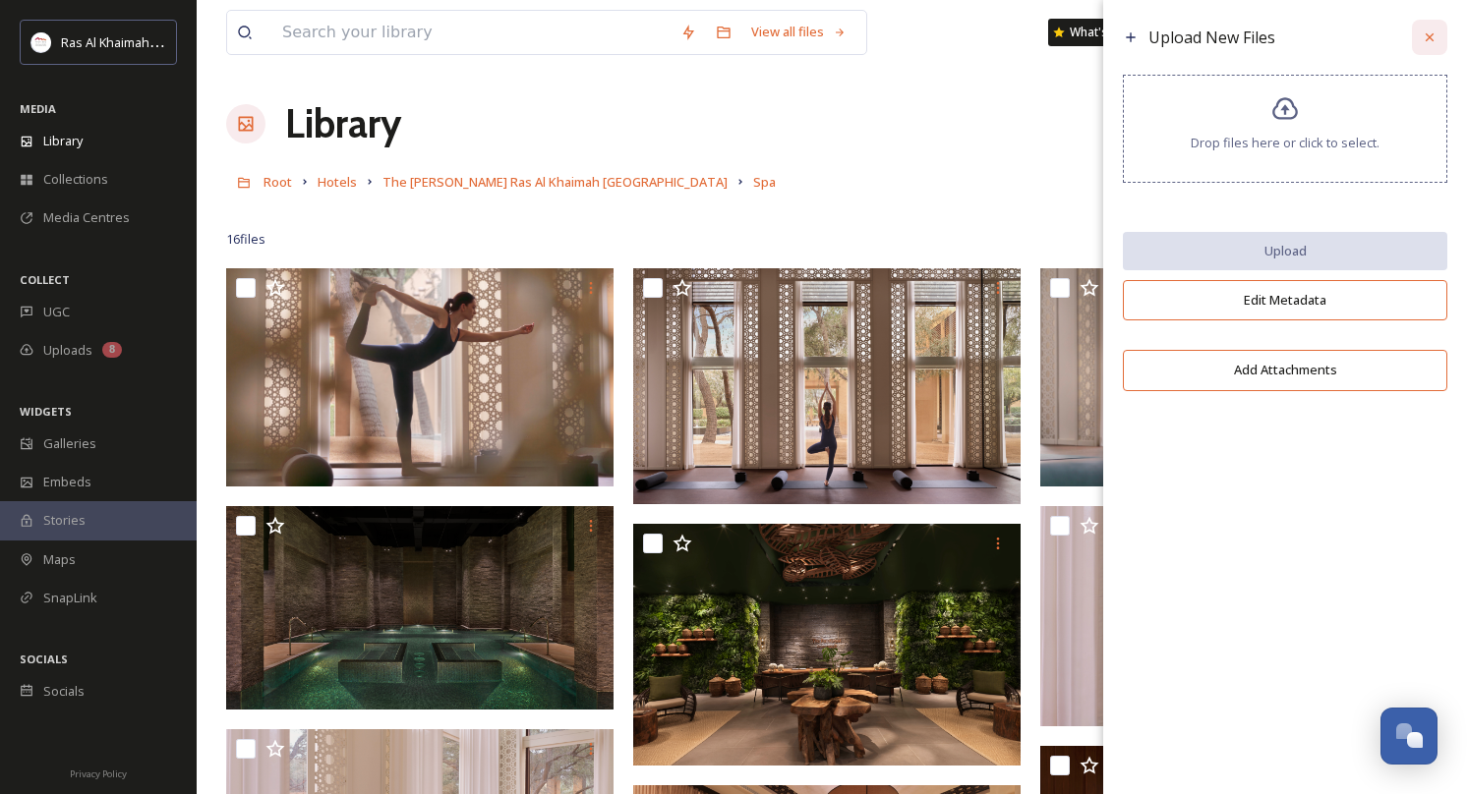
click at [1432, 35] on icon at bounding box center [1429, 37] width 16 height 16
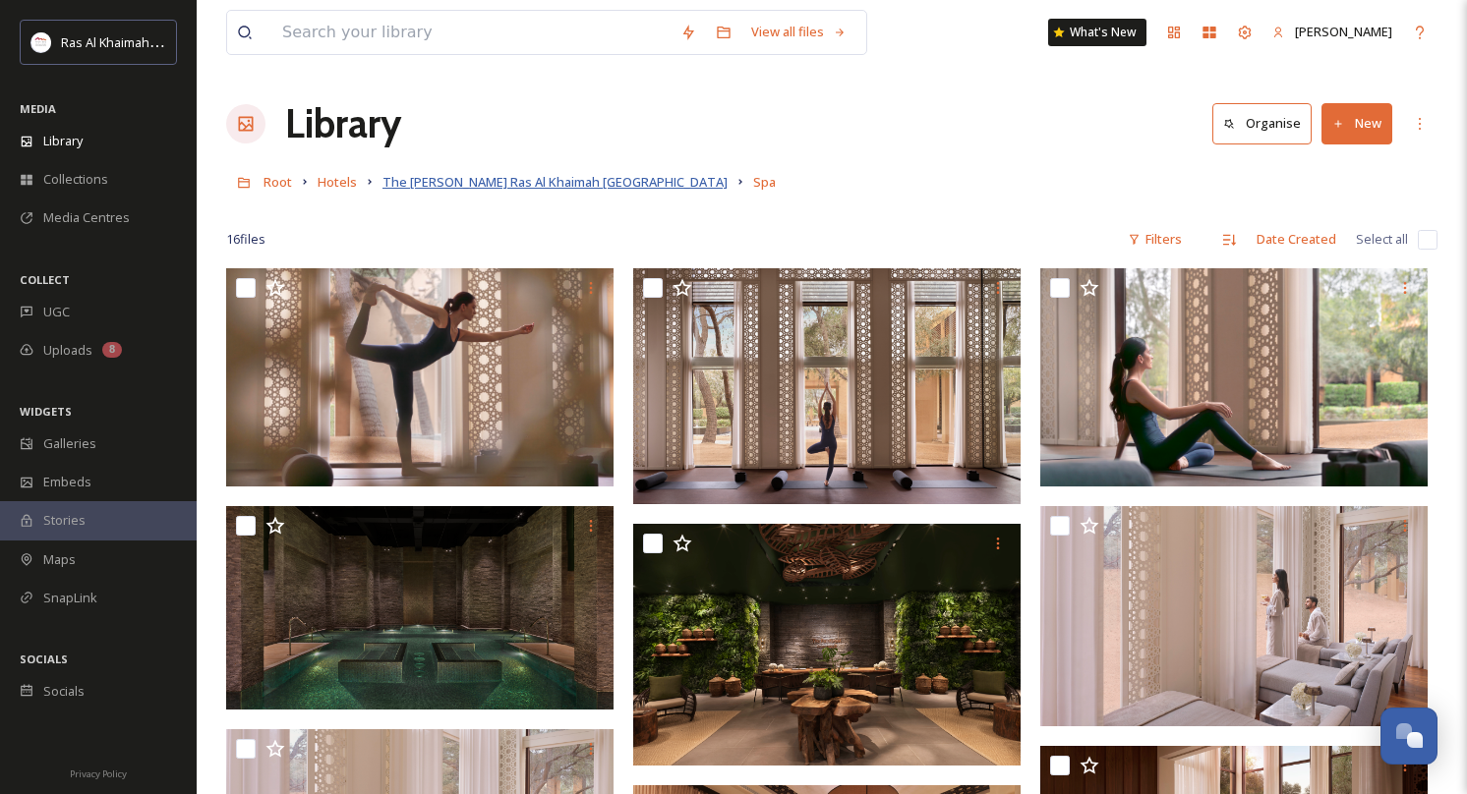
click at [469, 188] on span "The [PERSON_NAME] Ras Al Khaimah [GEOGRAPHIC_DATA]" at bounding box center [554, 182] width 345 height 18
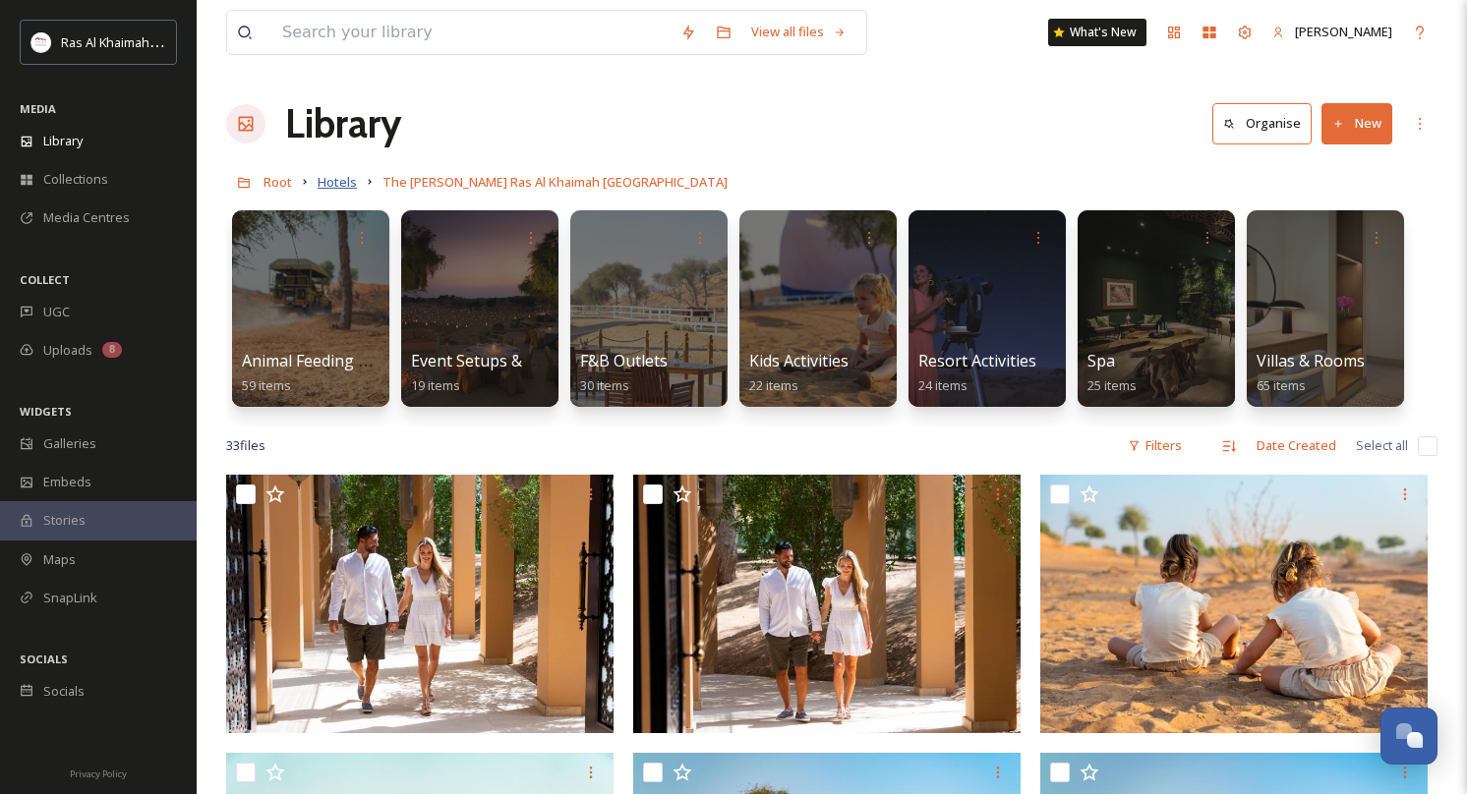
click at [348, 183] on span "Hotels" at bounding box center [337, 182] width 39 height 18
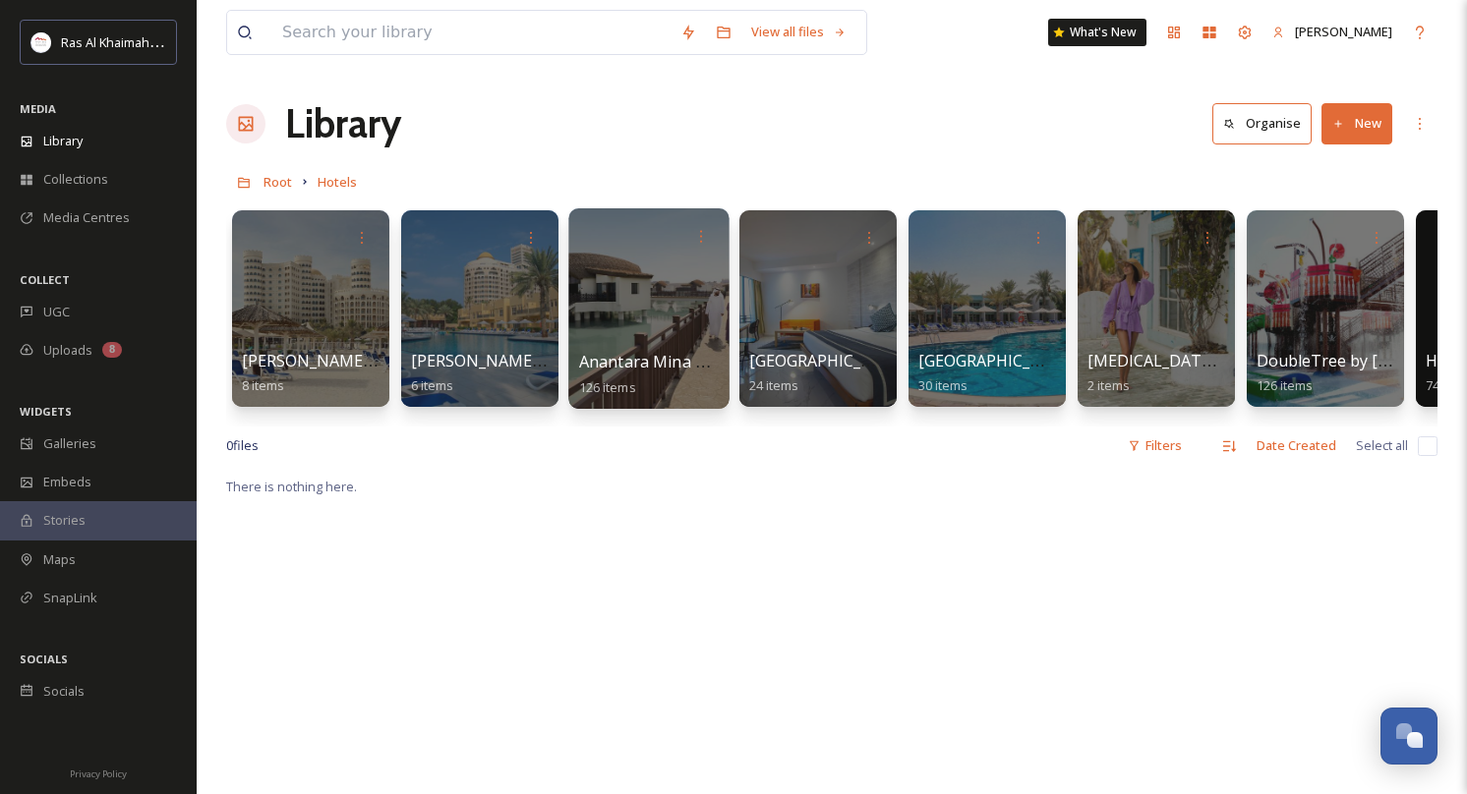
click at [651, 318] on div at bounding box center [648, 308] width 160 height 201
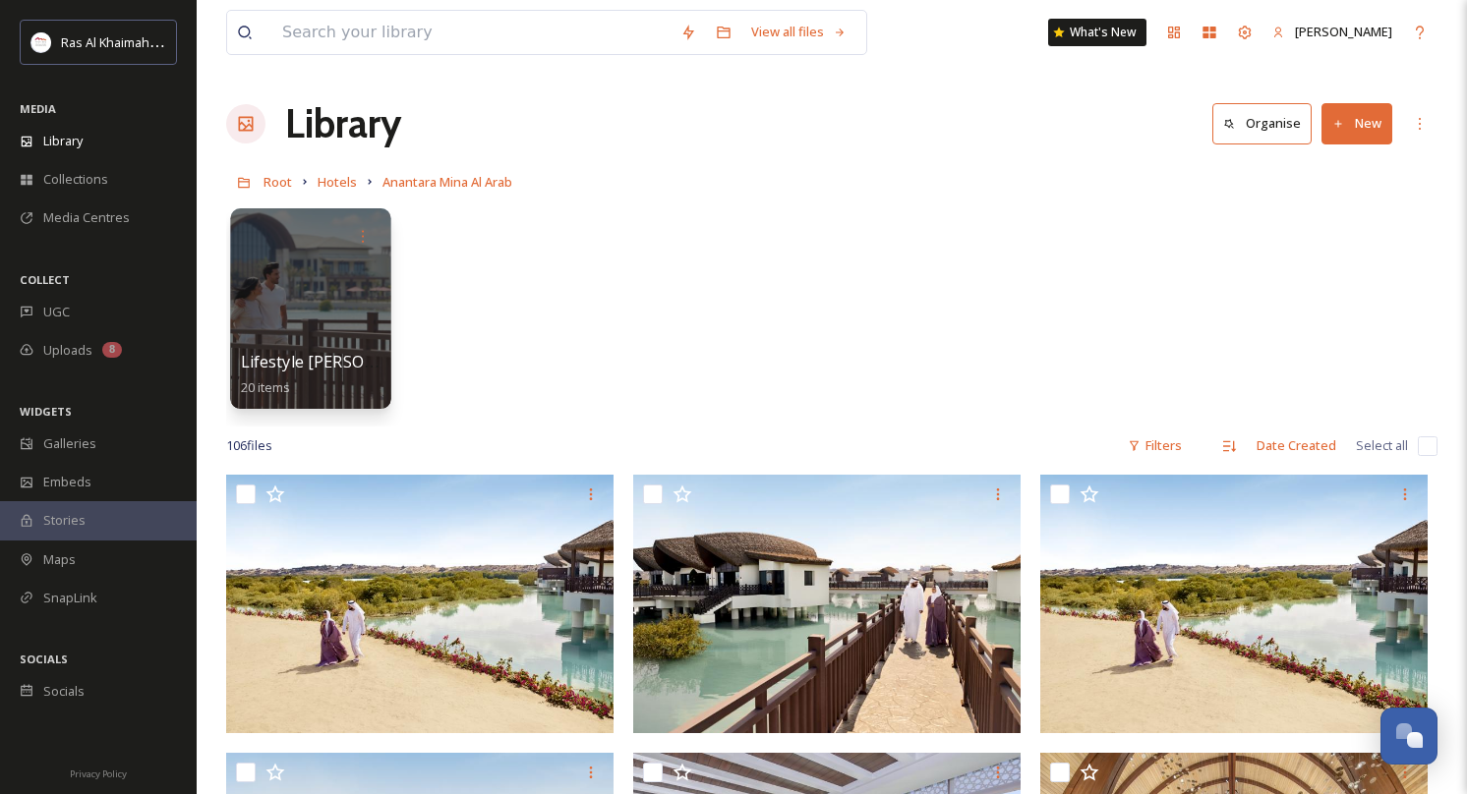
click at [325, 350] on div at bounding box center [310, 308] width 160 height 201
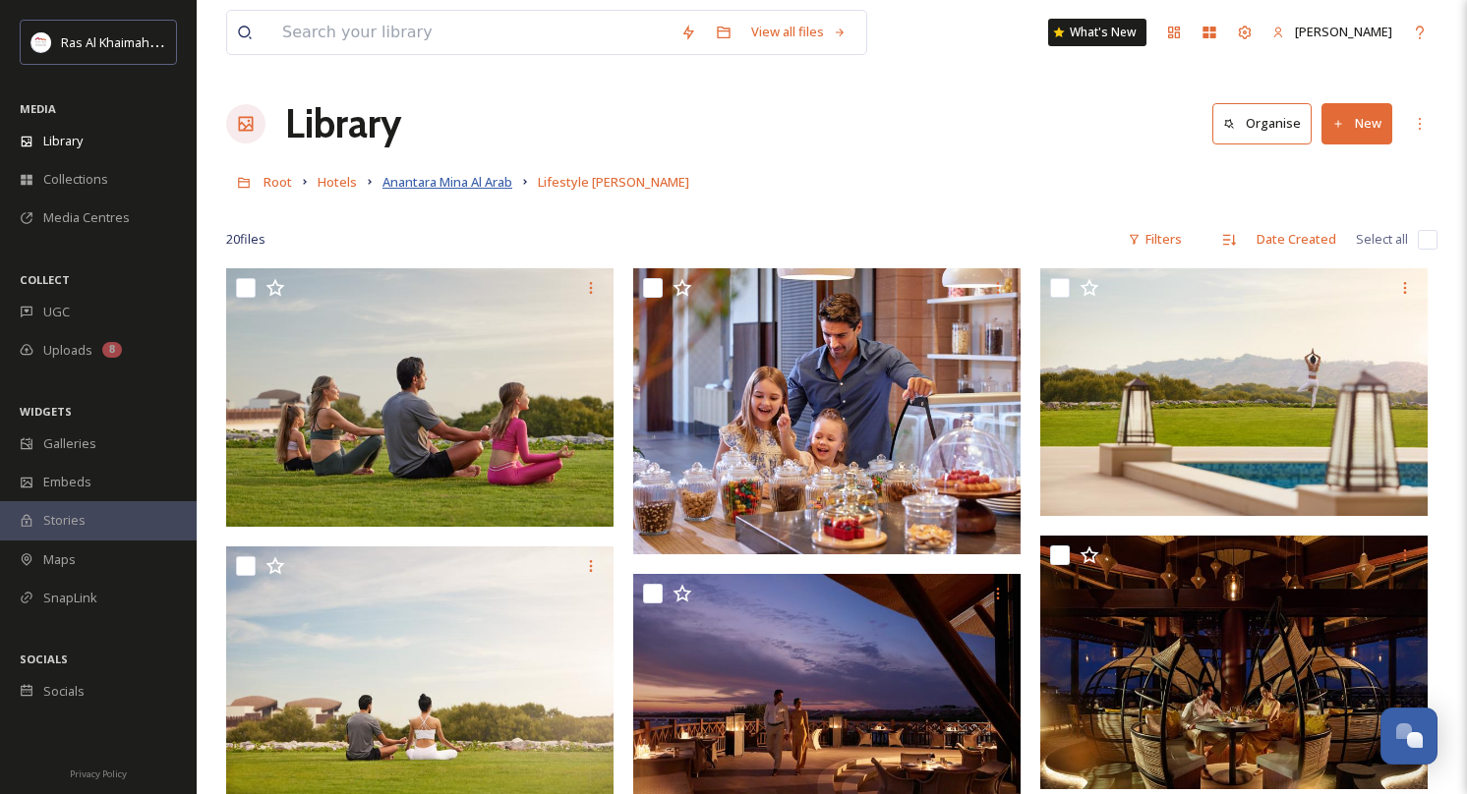
scroll to position [-1, 0]
click at [456, 188] on span "Anantara Mina Al Arab" at bounding box center [447, 182] width 130 height 18
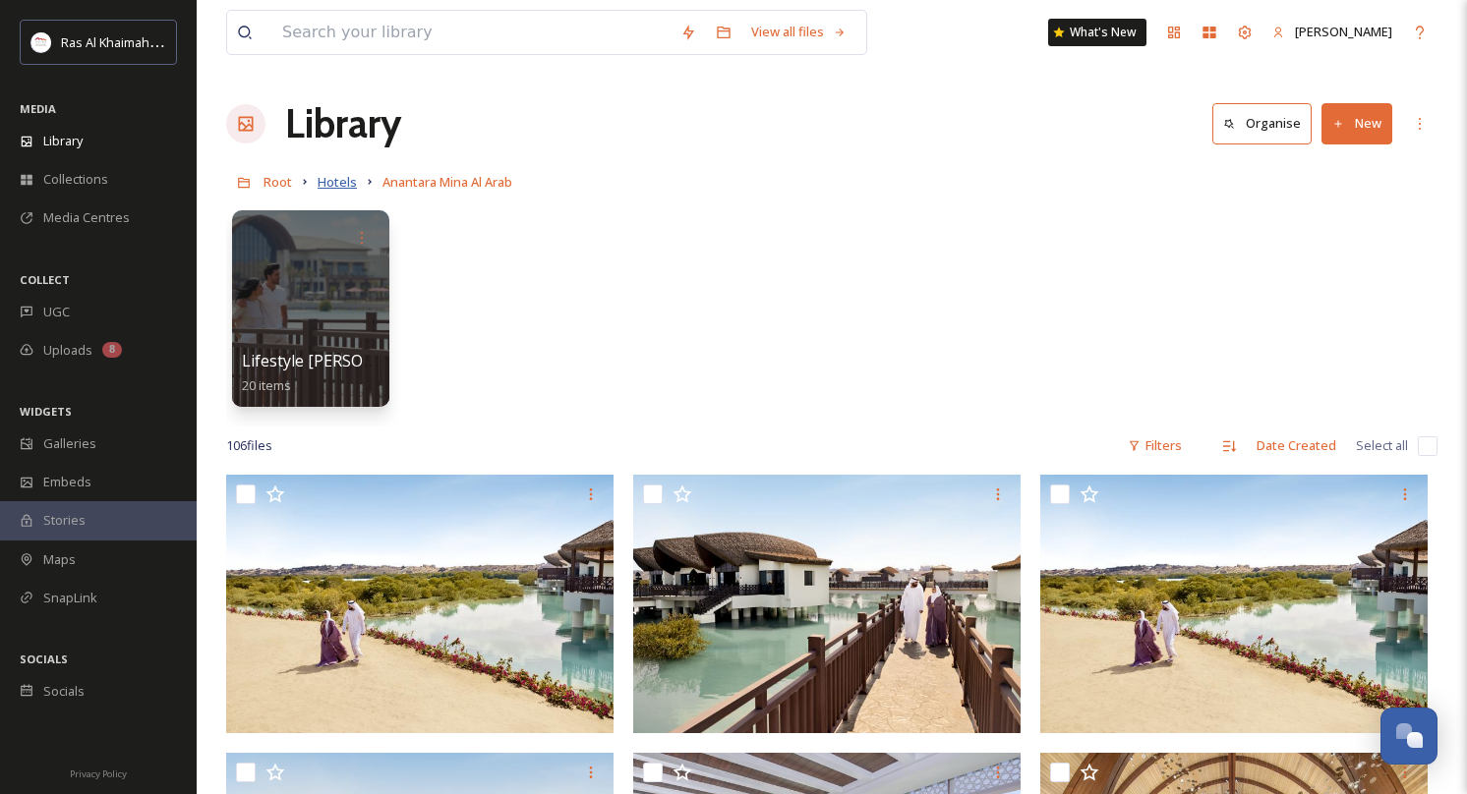
click at [339, 182] on span "Hotels" at bounding box center [337, 182] width 39 height 18
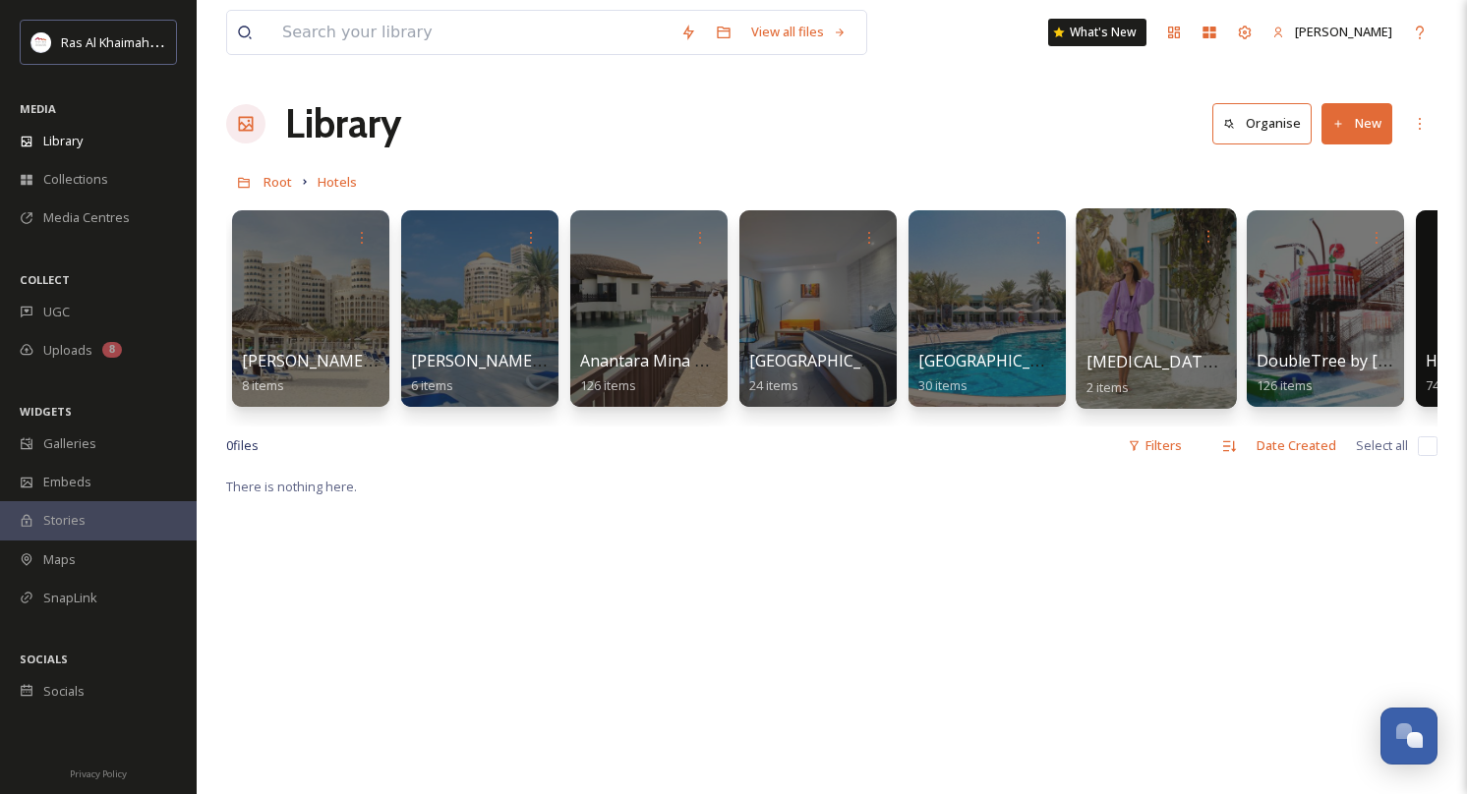
click at [1143, 303] on div at bounding box center [1155, 308] width 160 height 201
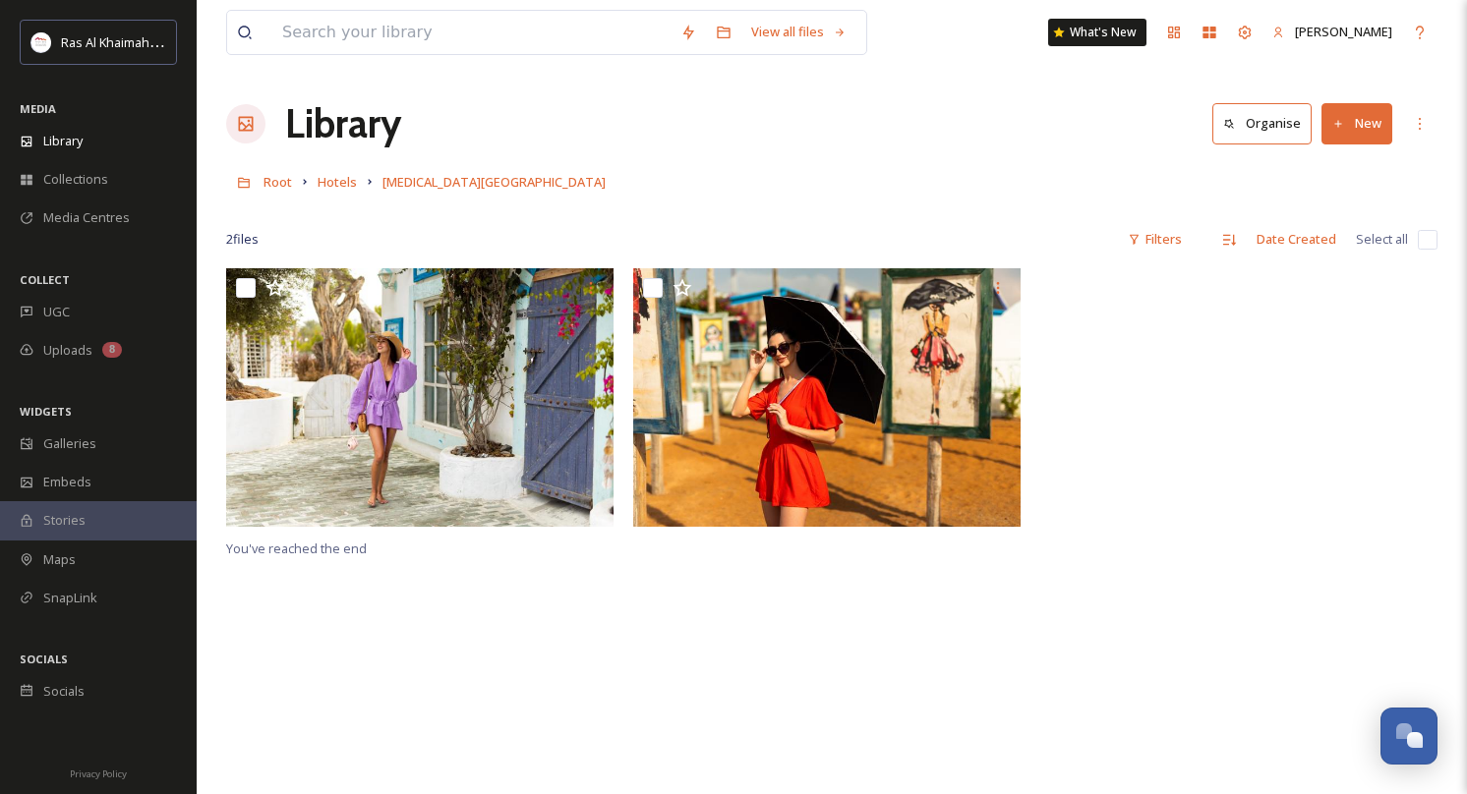
click at [1385, 129] on button "New" at bounding box center [1356, 123] width 71 height 40
click at [1355, 162] on span "File Upload" at bounding box center [1347, 169] width 65 height 19
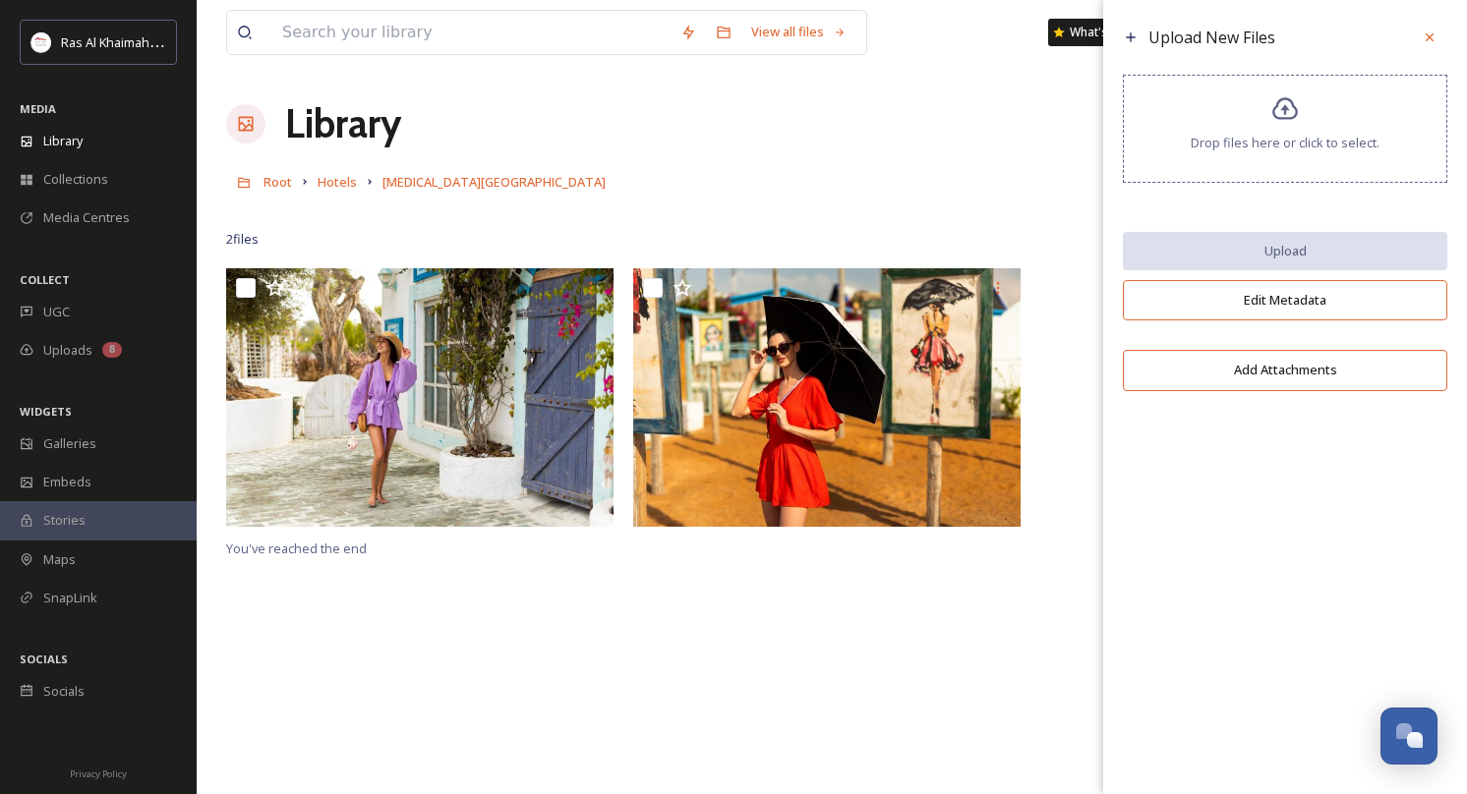
click at [1306, 108] on div "Drop files here or click to select." at bounding box center [1285, 129] width 324 height 108
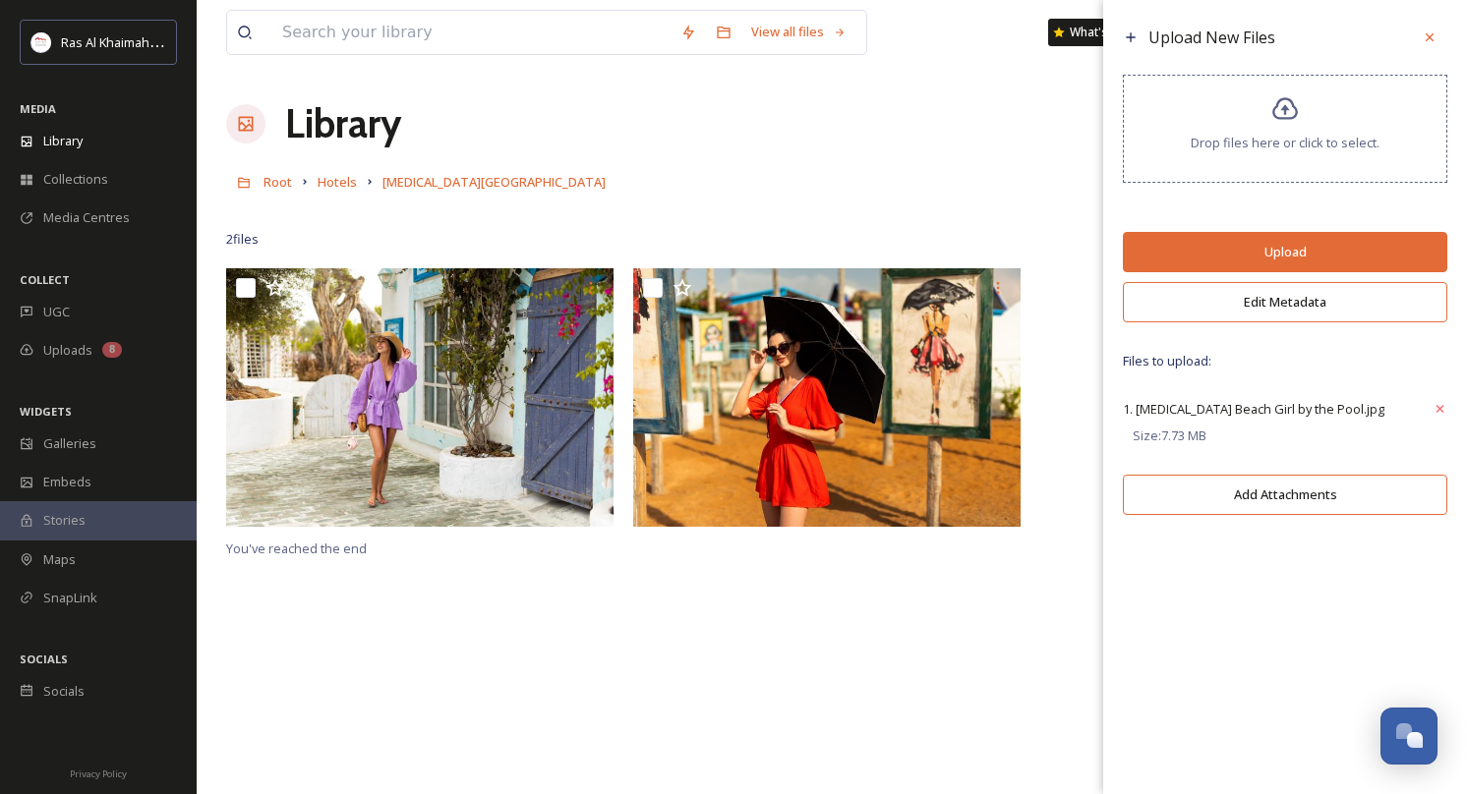
click at [1287, 303] on button "Edit Metadata" at bounding box center [1285, 302] width 324 height 40
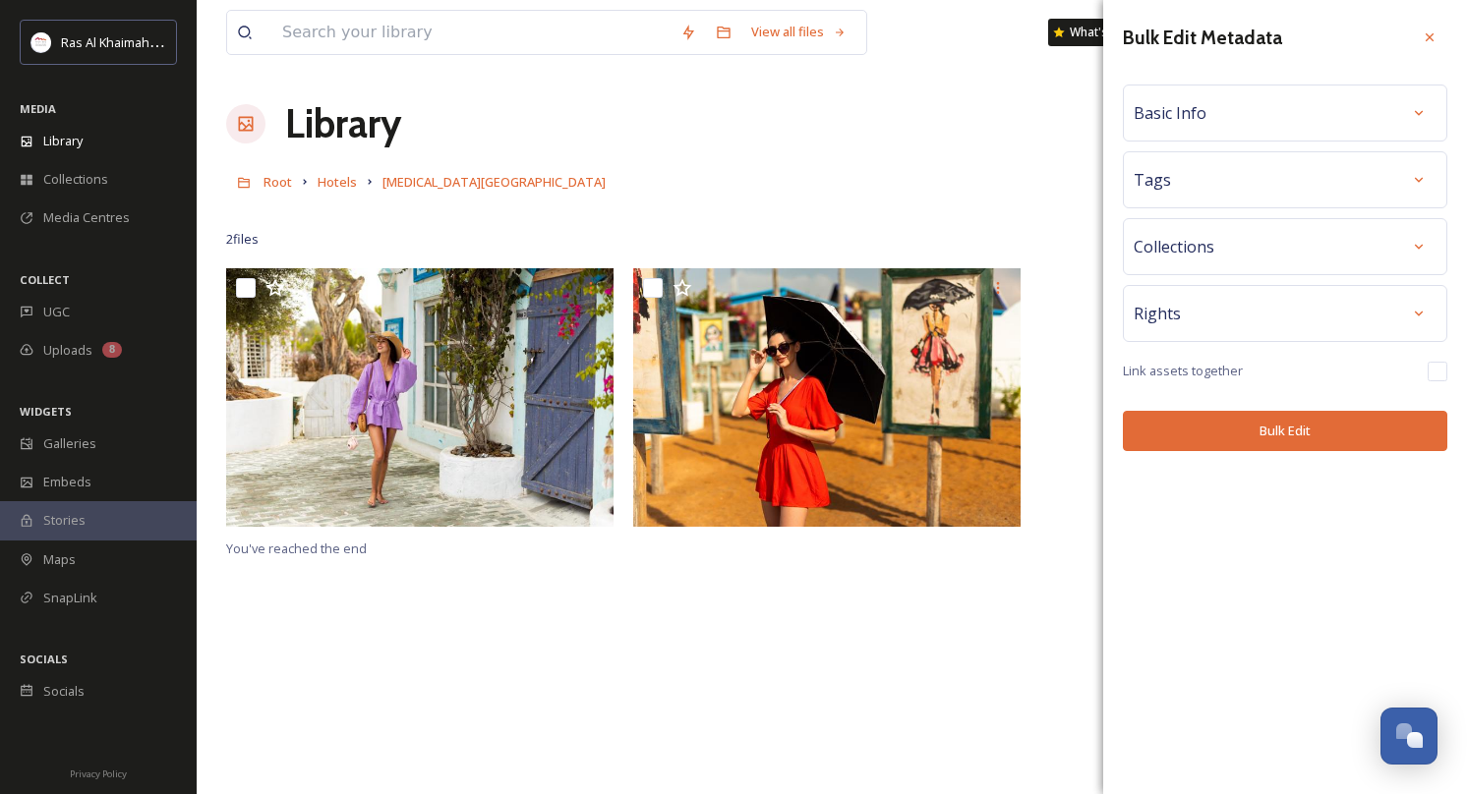
click at [1240, 119] on div "Basic Info" at bounding box center [1284, 112] width 303 height 35
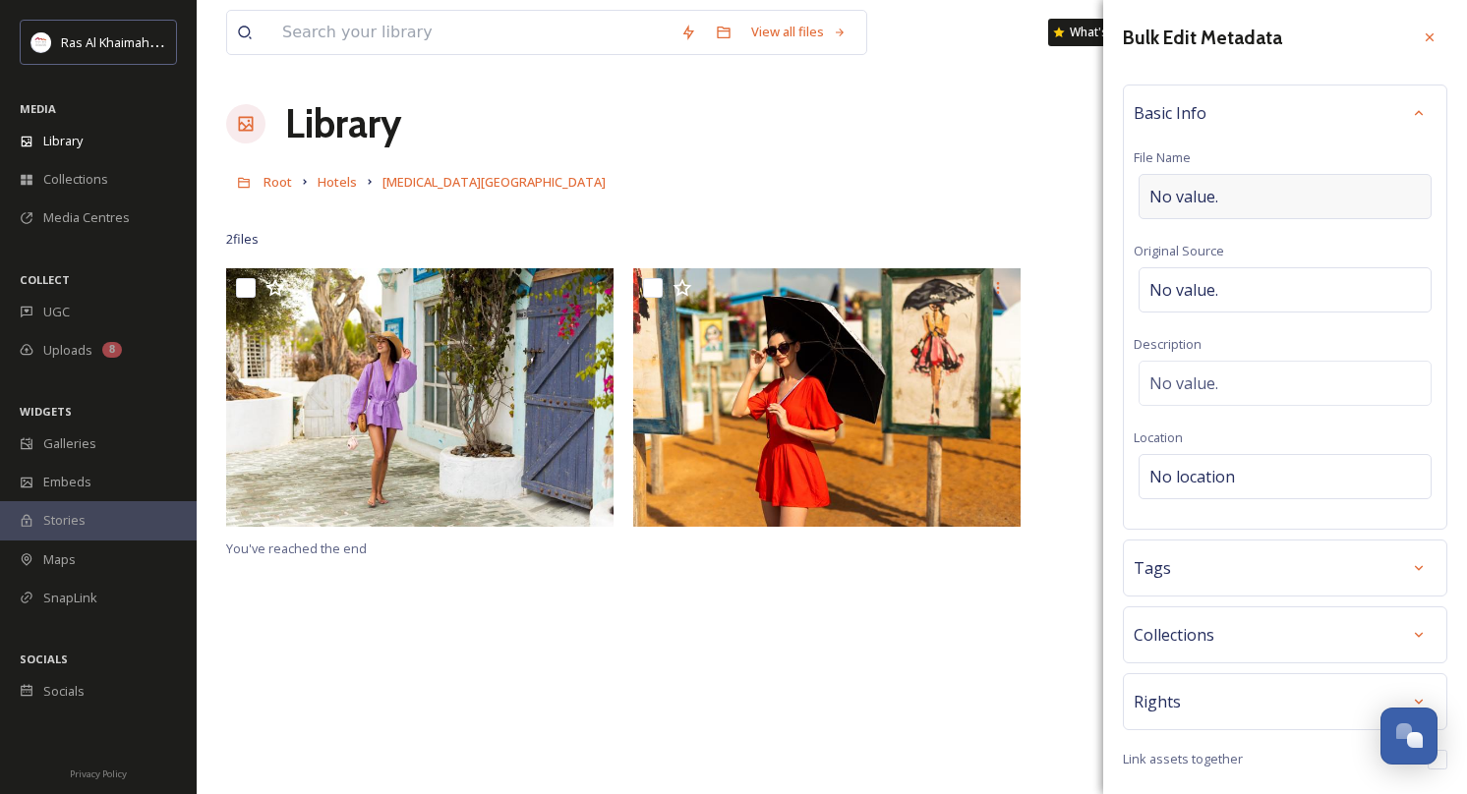
click at [1217, 198] on span "No value." at bounding box center [1183, 197] width 69 height 24
type input "[MEDICAL_DATA][GEOGRAPHIC_DATA]"
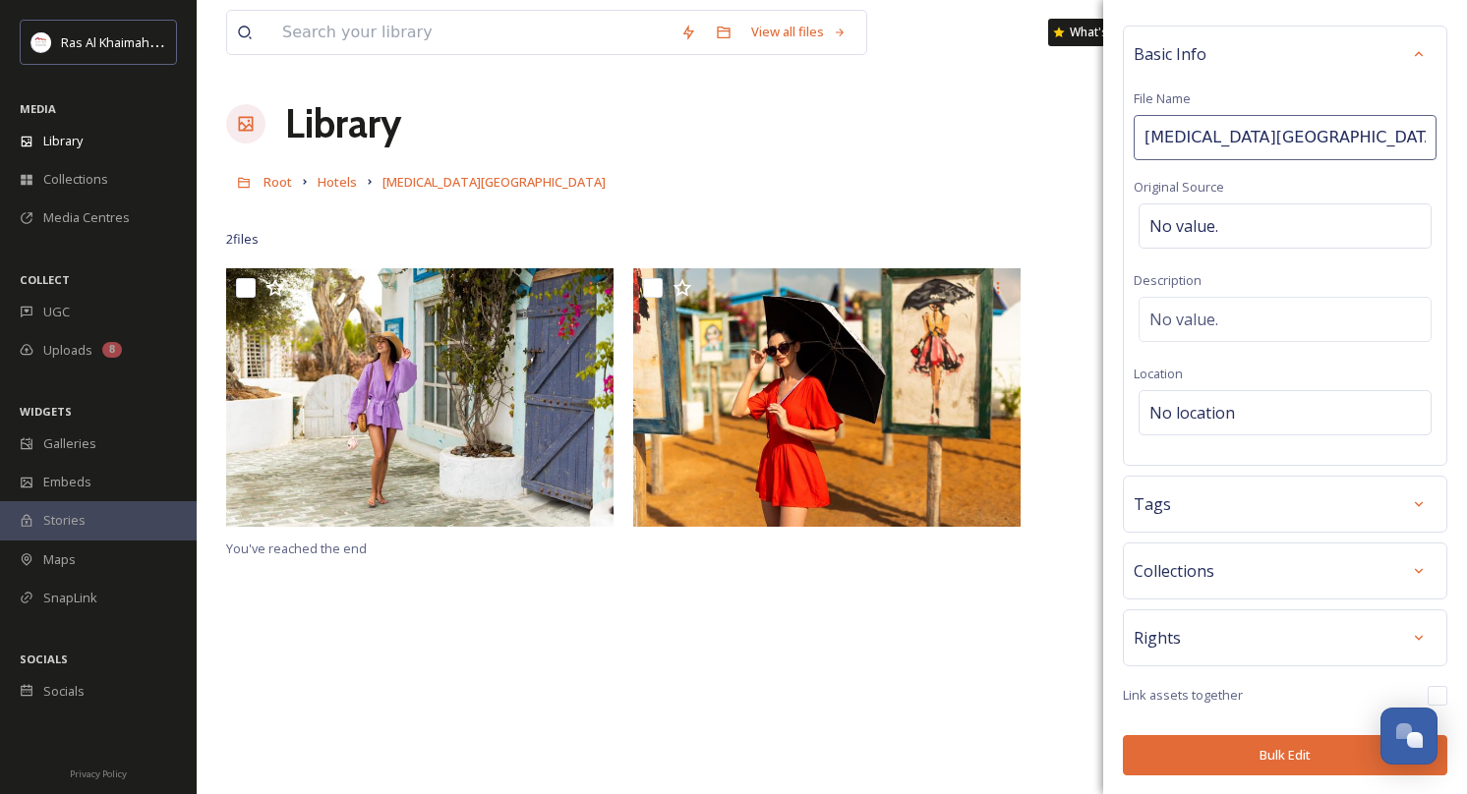
scroll to position [58, 0]
click at [1271, 744] on button "Bulk Edit" at bounding box center [1285, 756] width 324 height 40
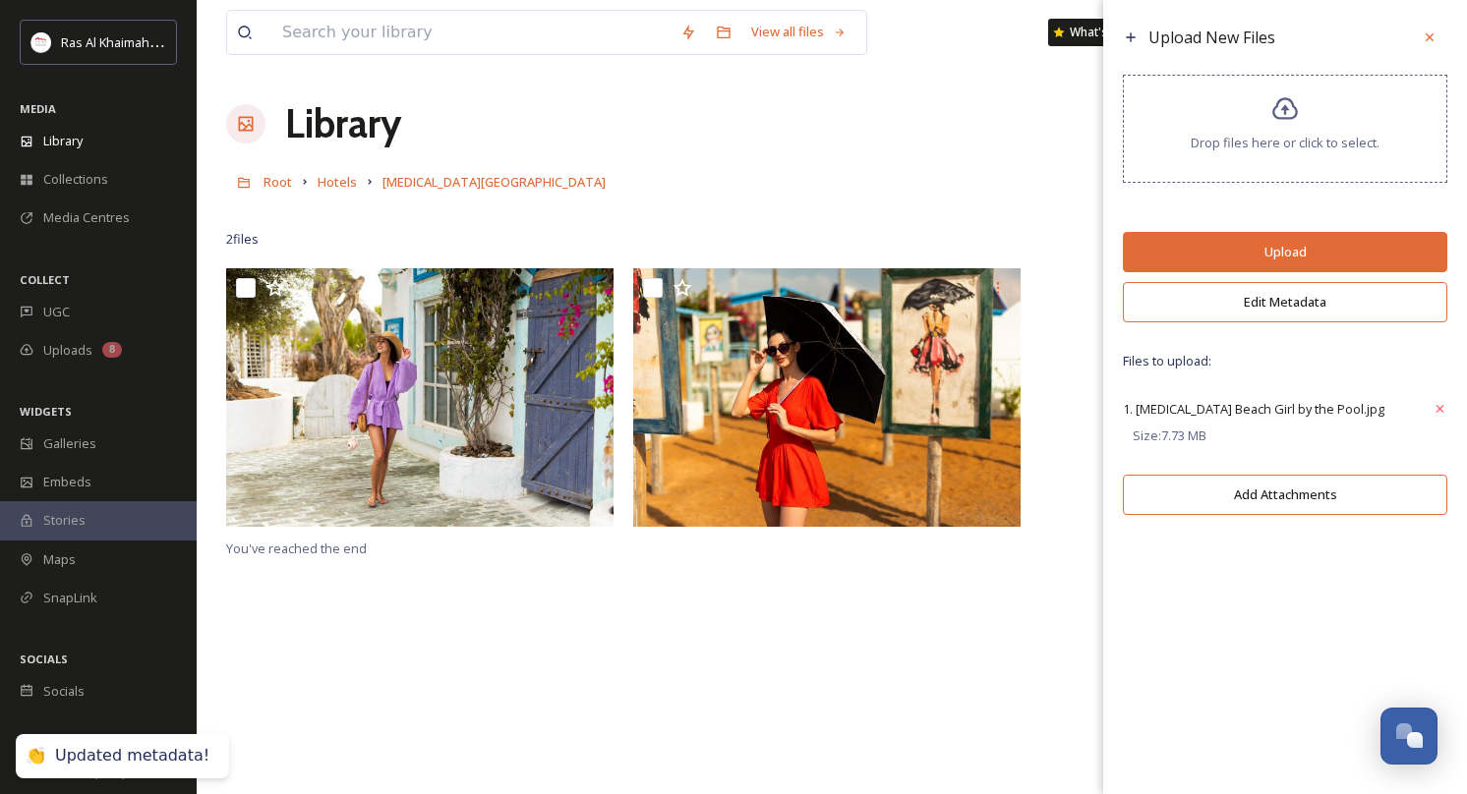
click at [1303, 272] on button "Upload" at bounding box center [1285, 252] width 324 height 40
